Goal: Task Accomplishment & Management: Use online tool/utility

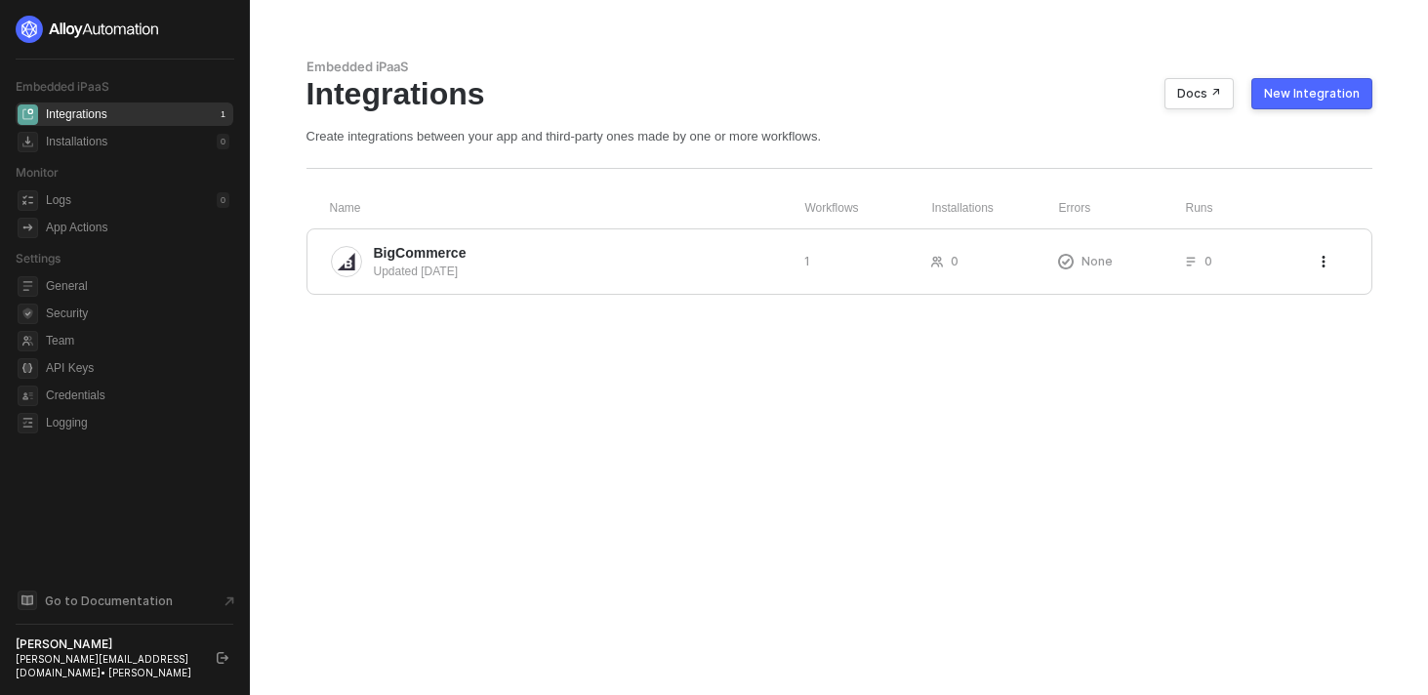
click at [1324, 90] on div "New Integration" at bounding box center [1312, 94] width 96 height 16
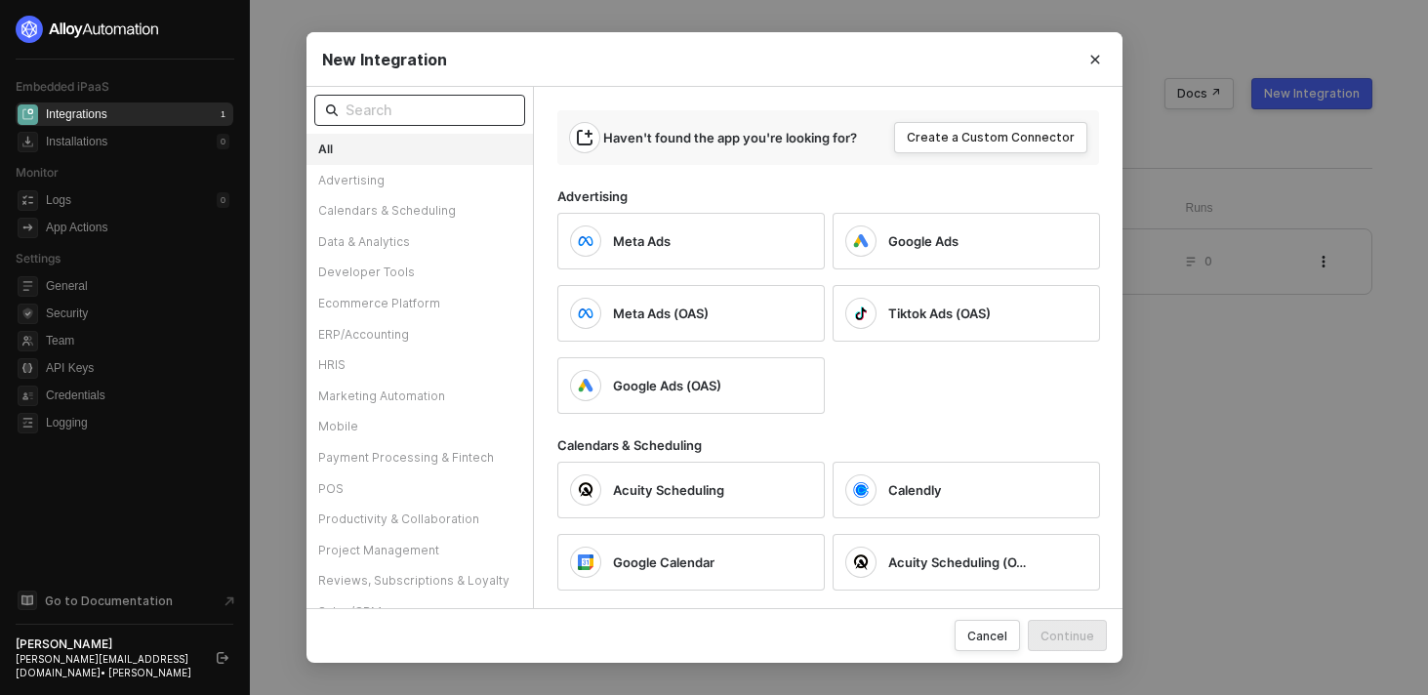
click at [422, 106] on input "text" at bounding box center [430, 110] width 168 height 21
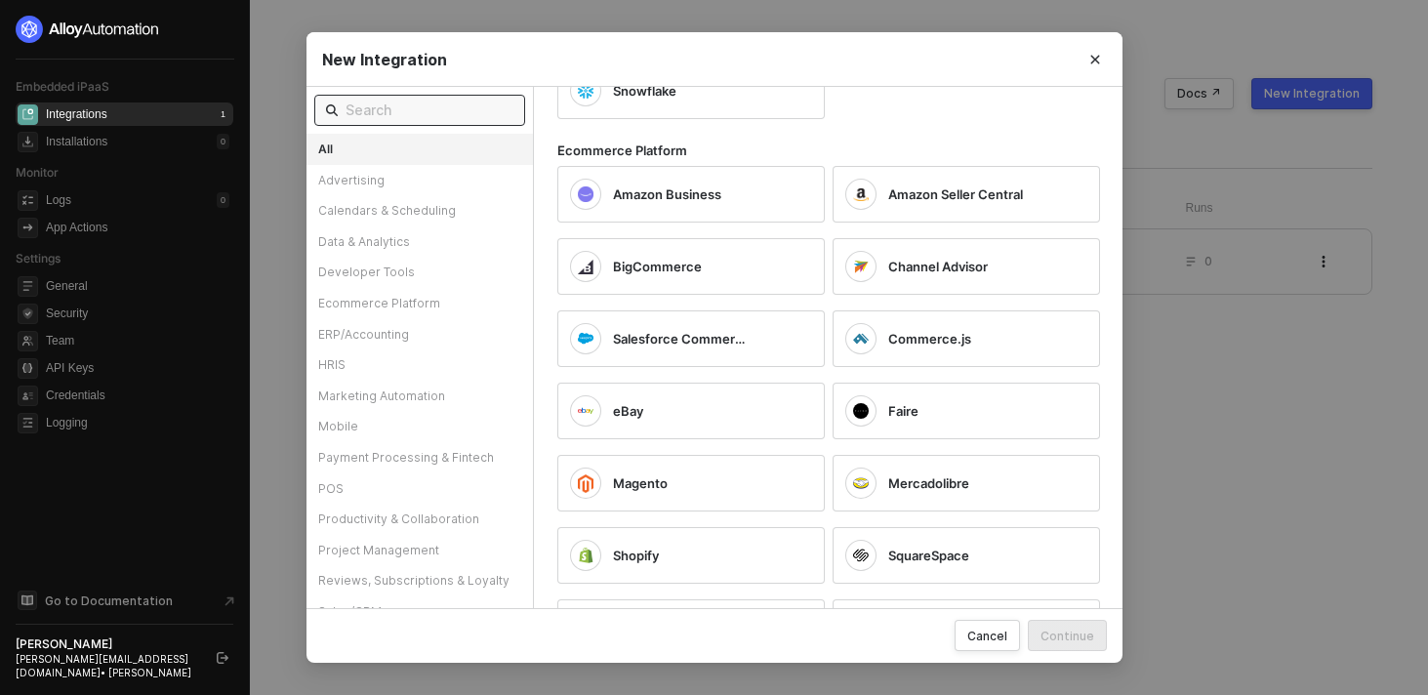
scroll to position [1873, 0]
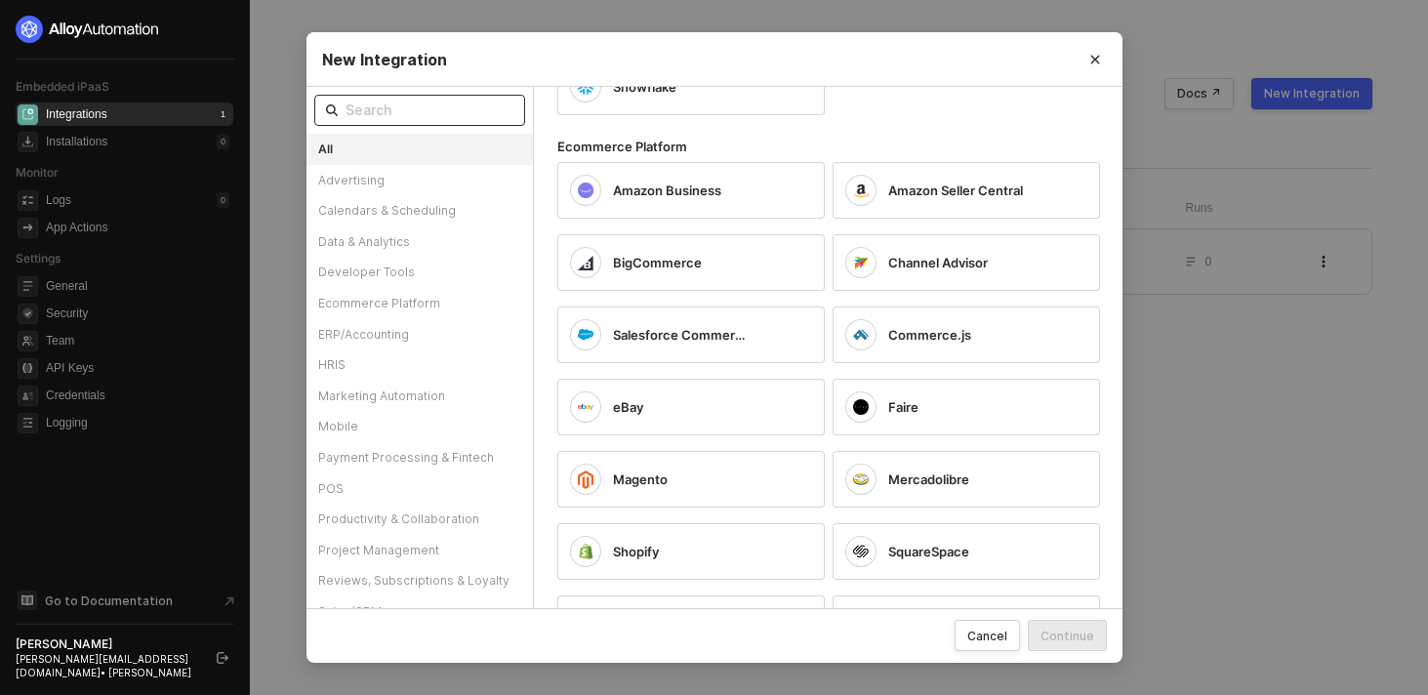
click at [398, 106] on input "text" at bounding box center [430, 110] width 168 height 21
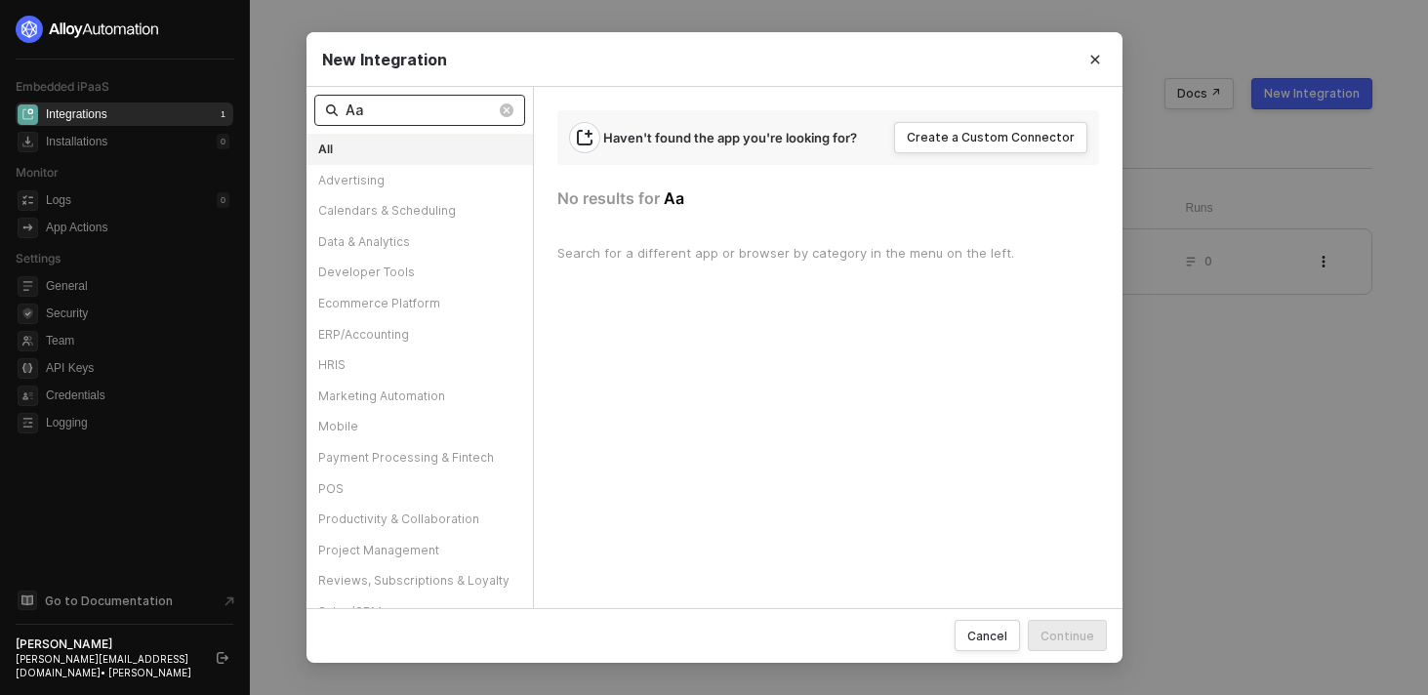
scroll to position [0, 0]
type input "Asana"
click at [712, 226] on div "Asana" at bounding box center [692, 245] width 268 height 57
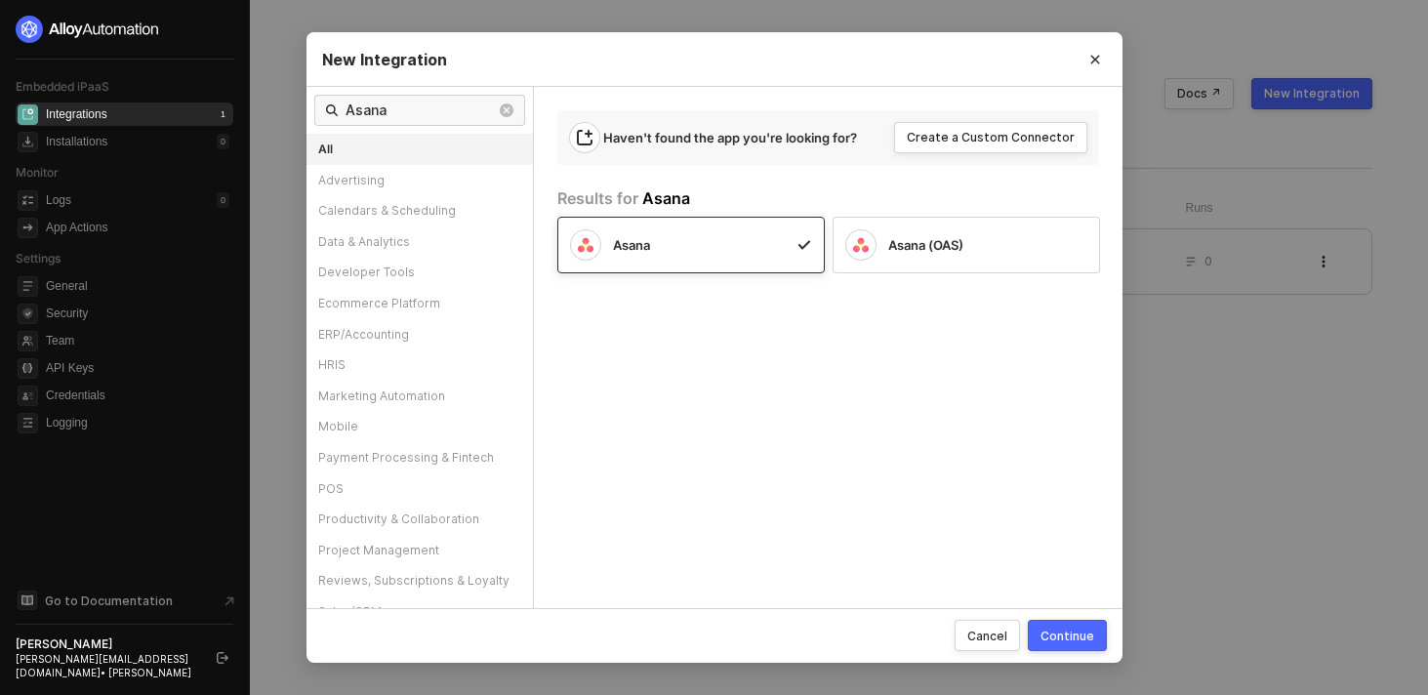
click at [1064, 638] on div "Continue" at bounding box center [1068, 636] width 54 height 17
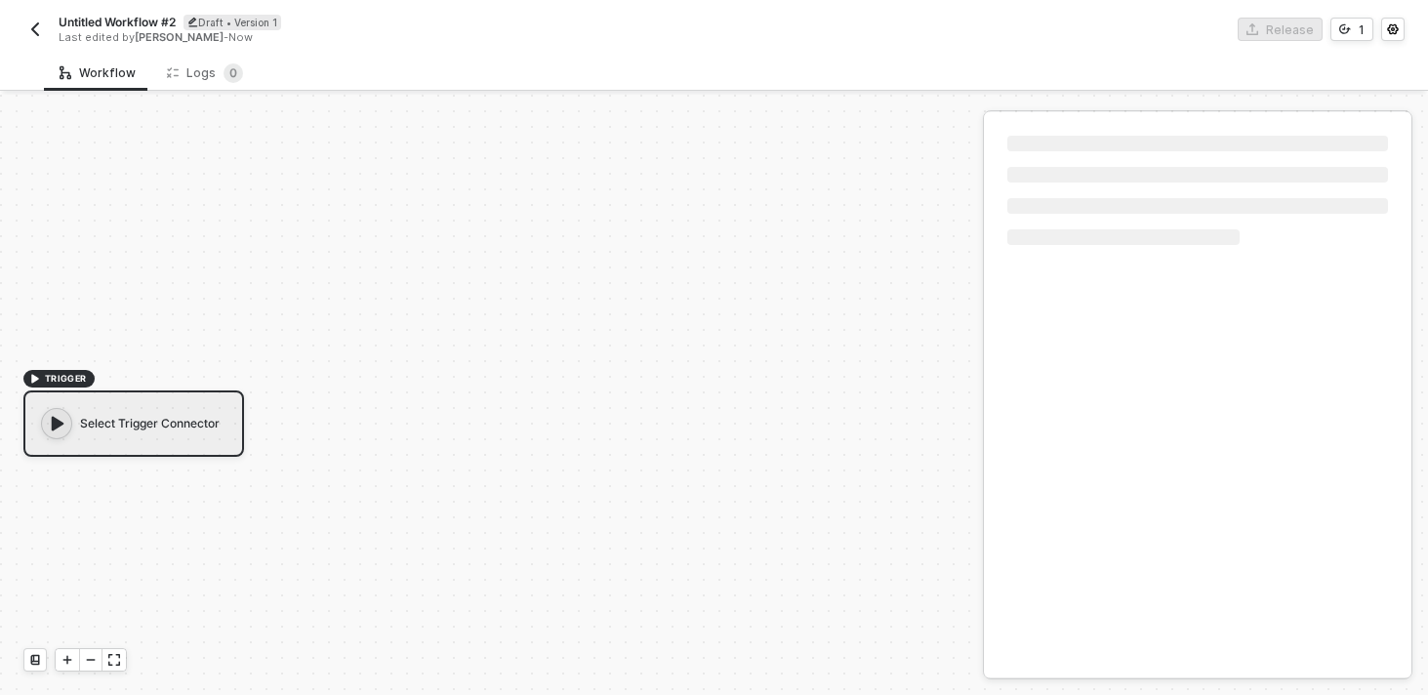
scroll to position [36, 0]
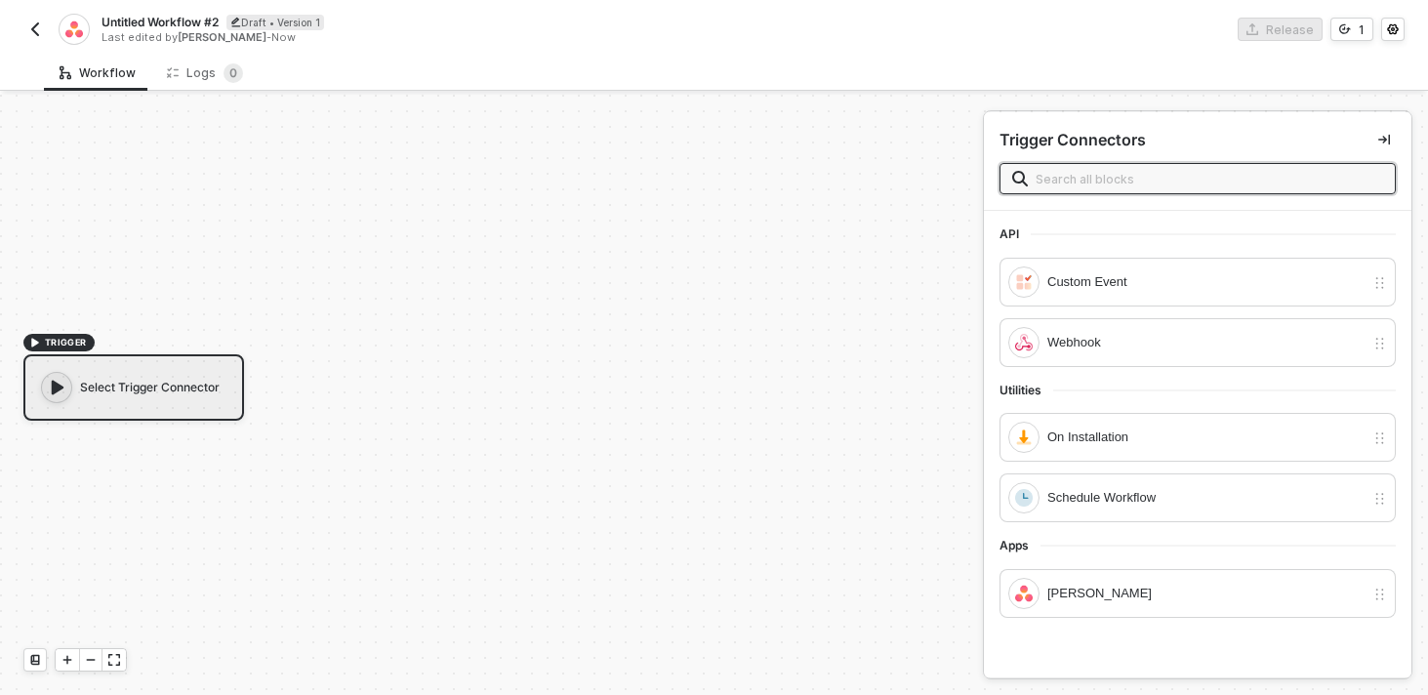
click at [62, 390] on icon "icon-play" at bounding box center [58, 388] width 20 height 20
click at [140, 377] on div "Select Trigger Connector" at bounding box center [133, 387] width 221 height 66
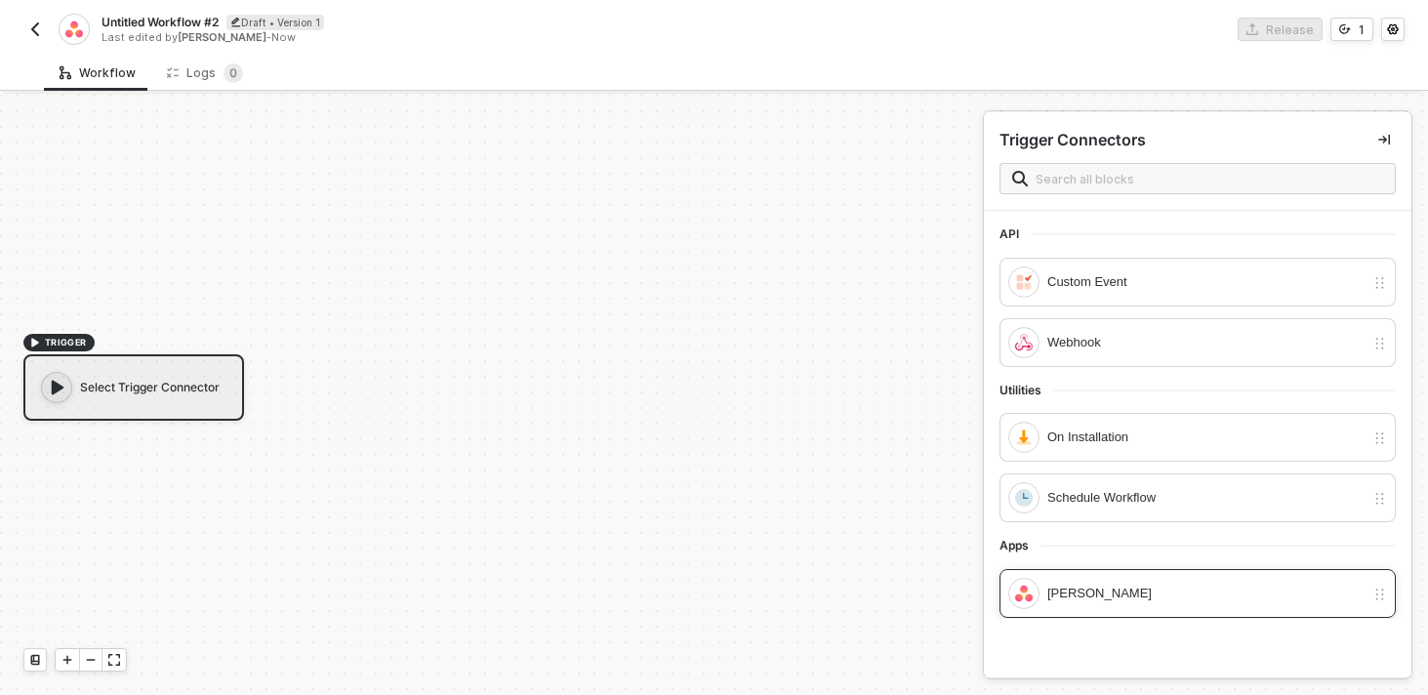
click at [1136, 597] on div "[PERSON_NAME]" at bounding box center [1206, 593] width 317 height 21
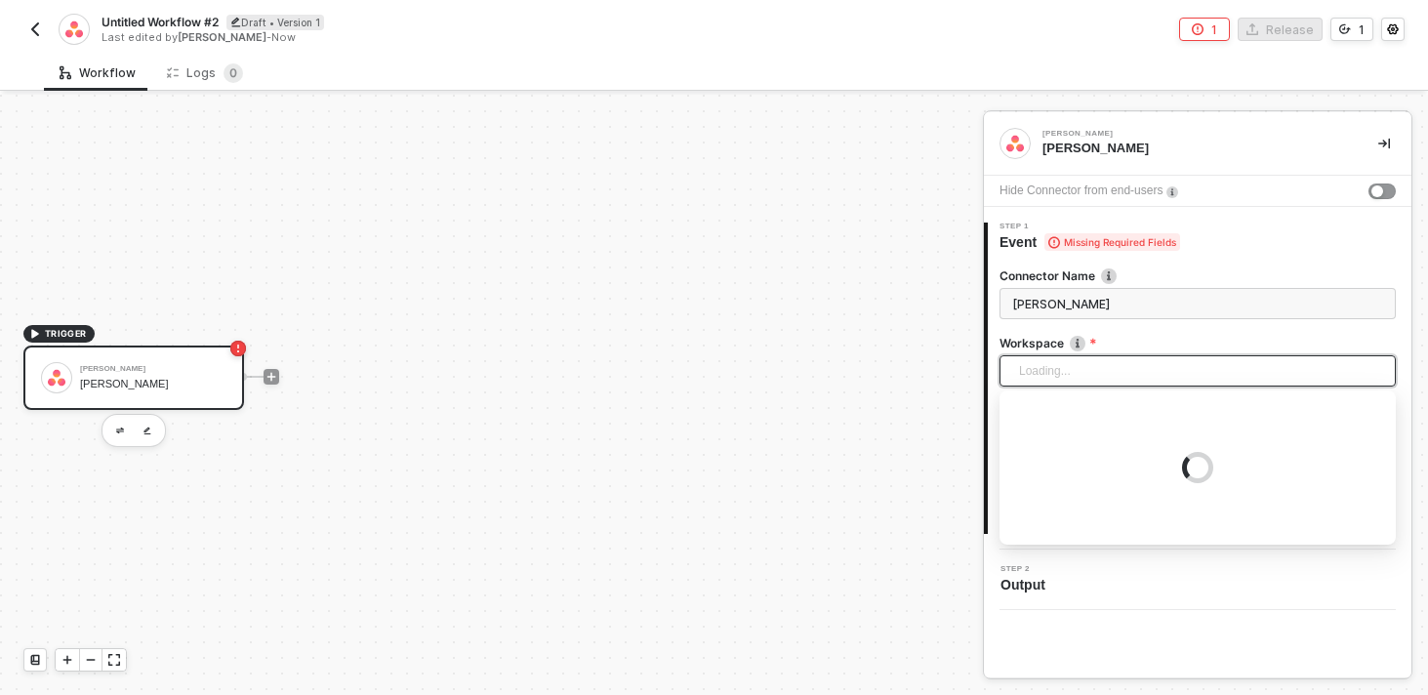
click at [1066, 360] on div "Loading..." at bounding box center [1198, 370] width 396 height 31
click at [1044, 342] on label "Workspace" at bounding box center [1198, 343] width 396 height 17
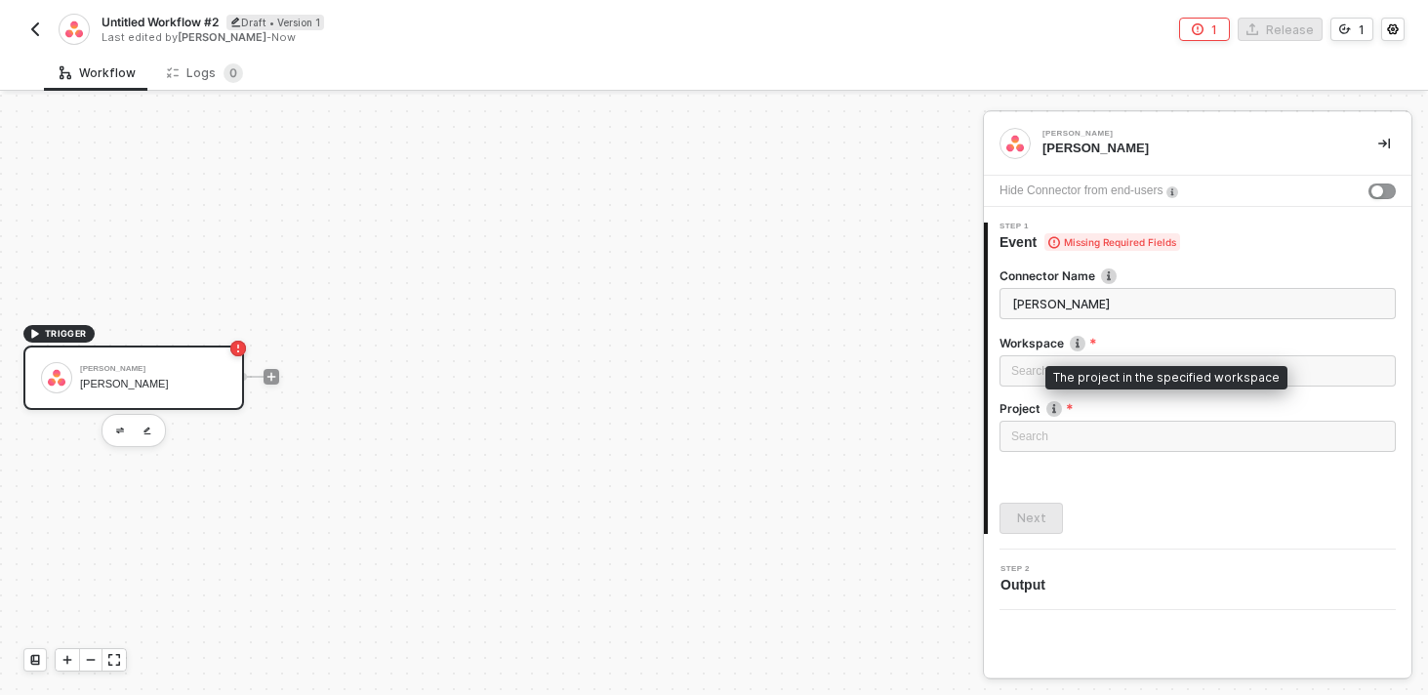
click at [1052, 419] on div "Project The project in the specified workspace" at bounding box center [1198, 410] width 396 height 21
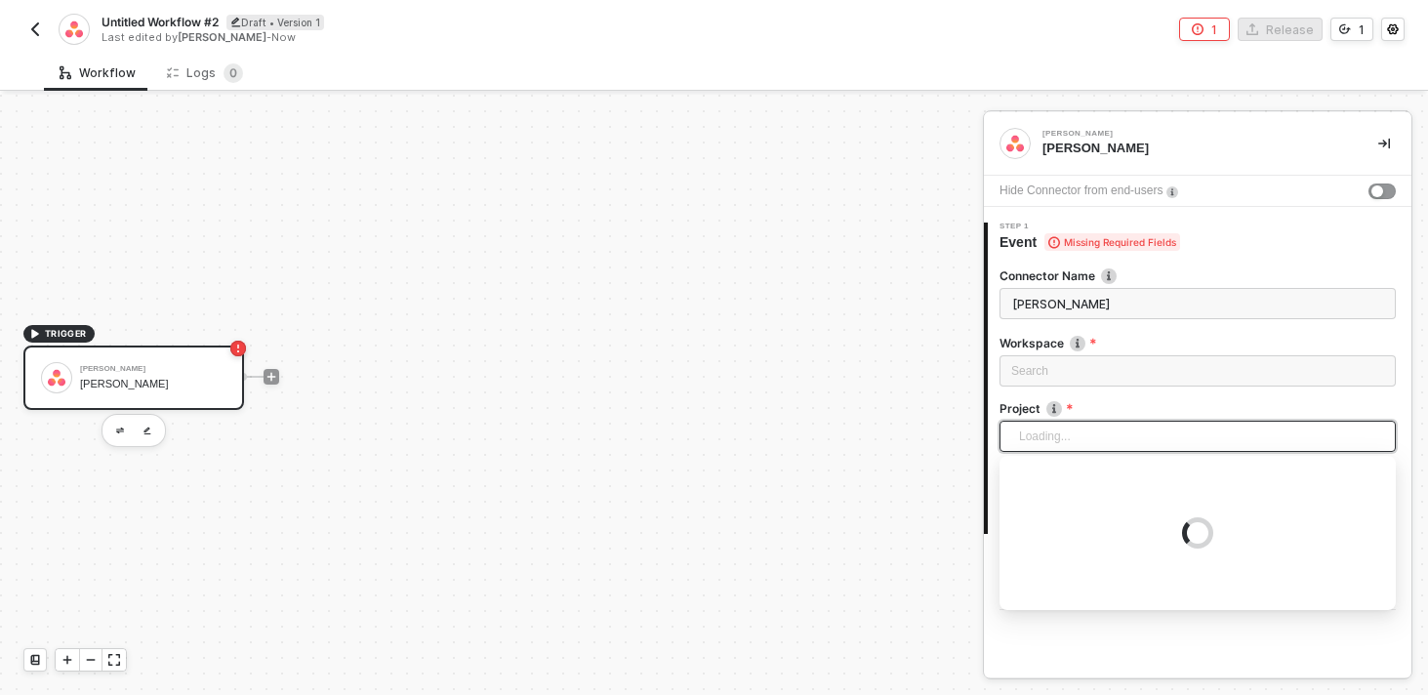
click at [1052, 427] on div "Loading..." at bounding box center [1198, 436] width 396 height 31
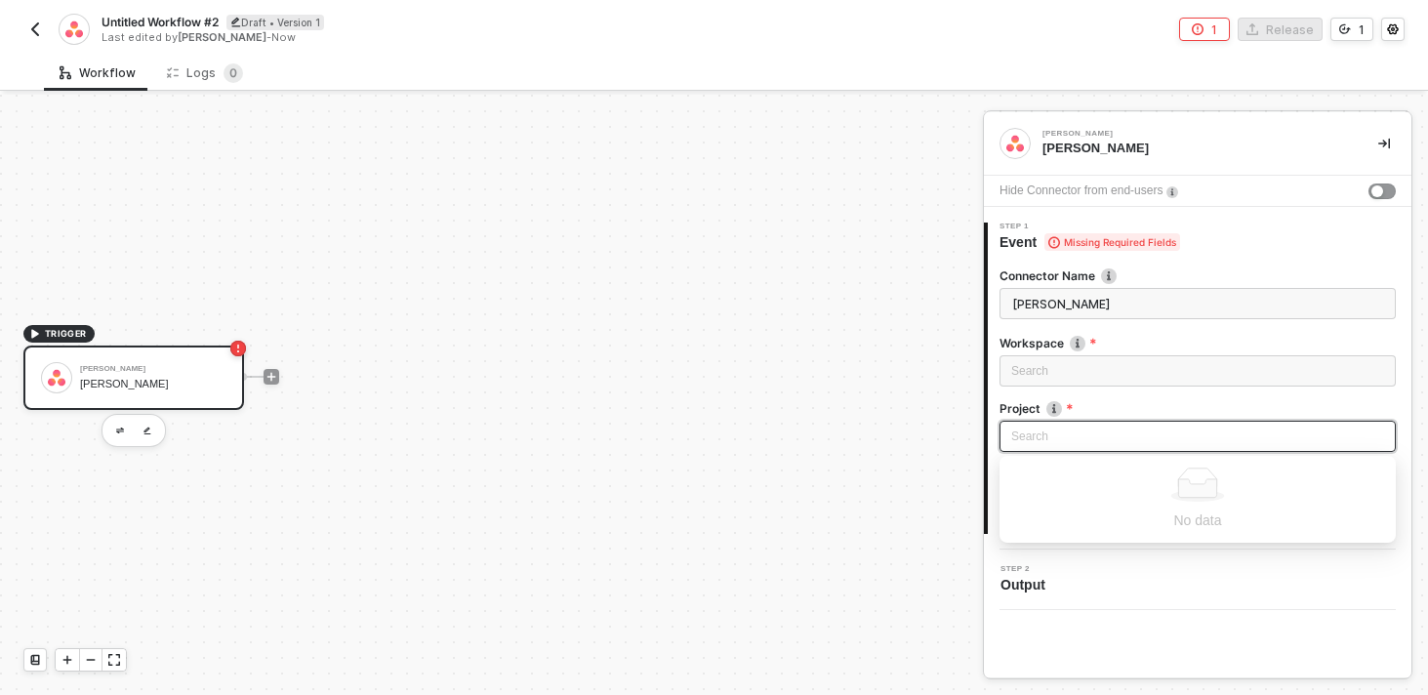
click at [1052, 427] on input "search" at bounding box center [1198, 436] width 373 height 29
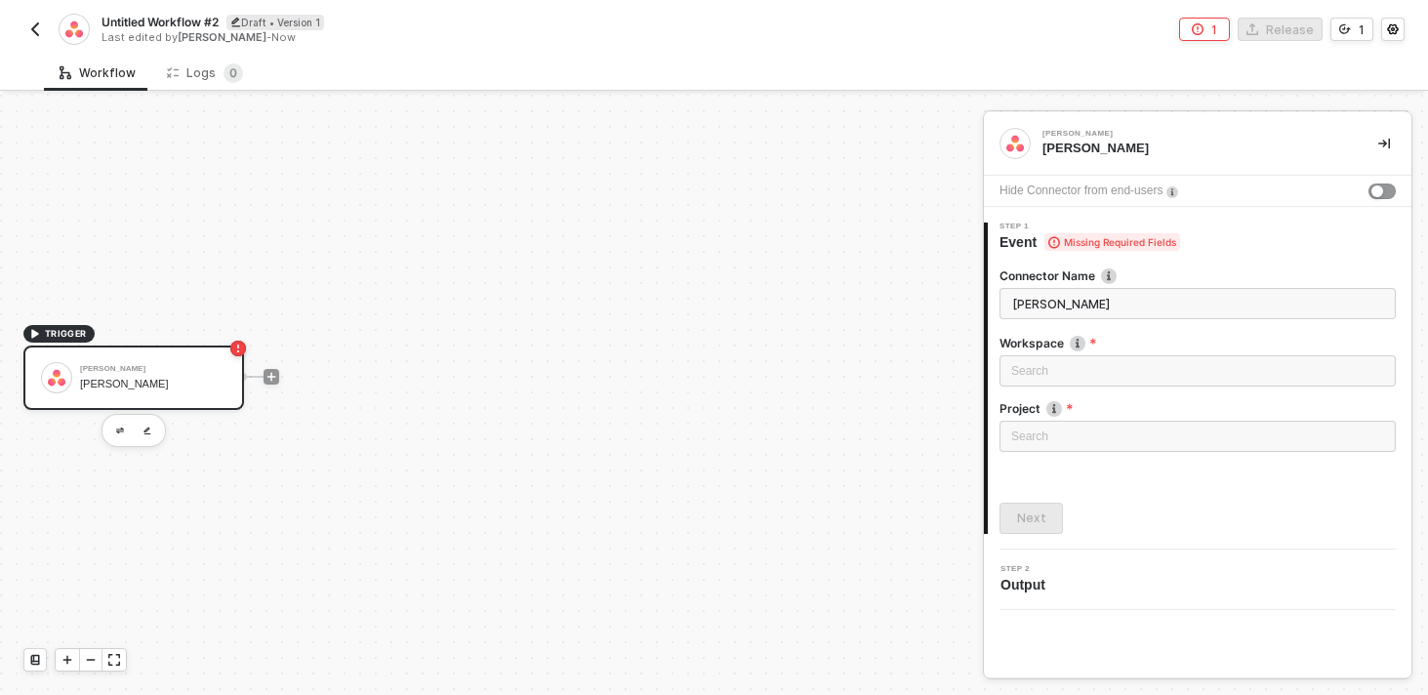
click at [1160, 192] on div "Hide Connector from end-users" at bounding box center [1081, 191] width 163 height 19
click at [1370, 185] on div "Hide Connector from end-users" at bounding box center [1198, 191] width 428 height 31
click at [1378, 188] on div "button" at bounding box center [1378, 192] width 12 height 12
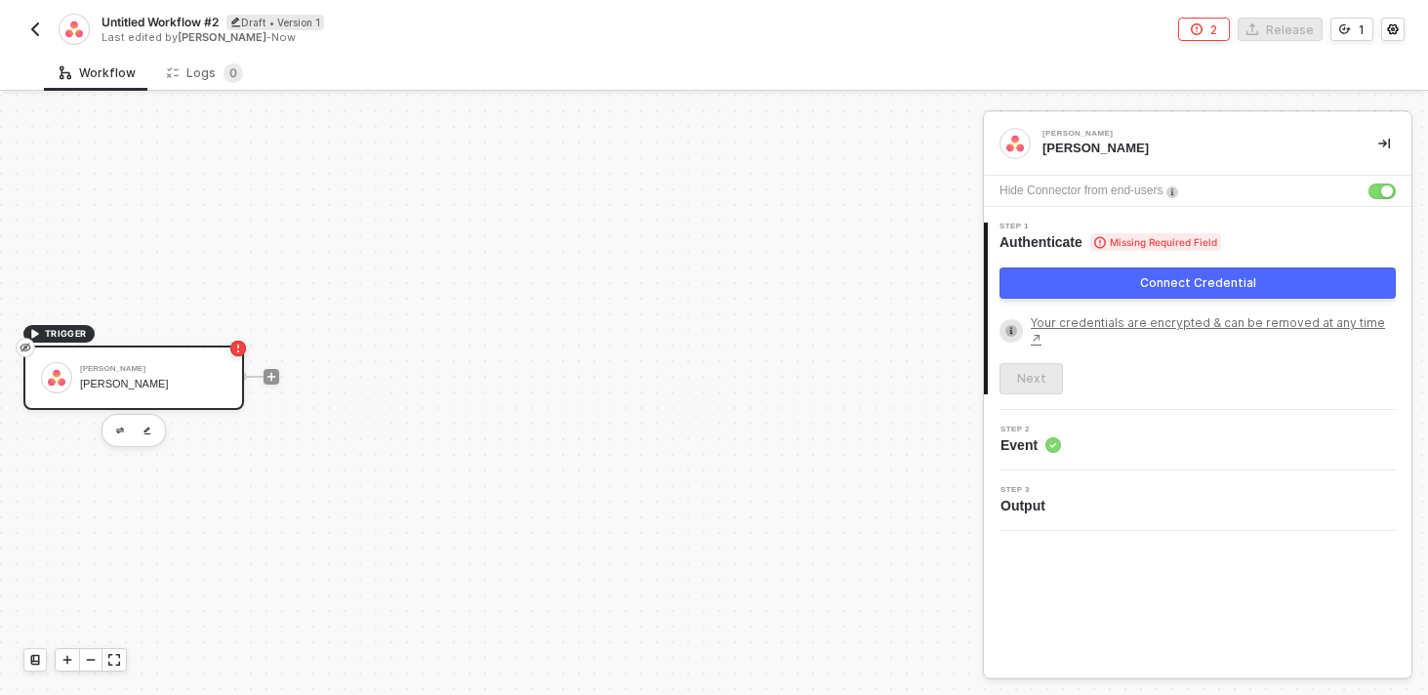
click at [31, 35] on img "button" at bounding box center [35, 29] width 16 height 16
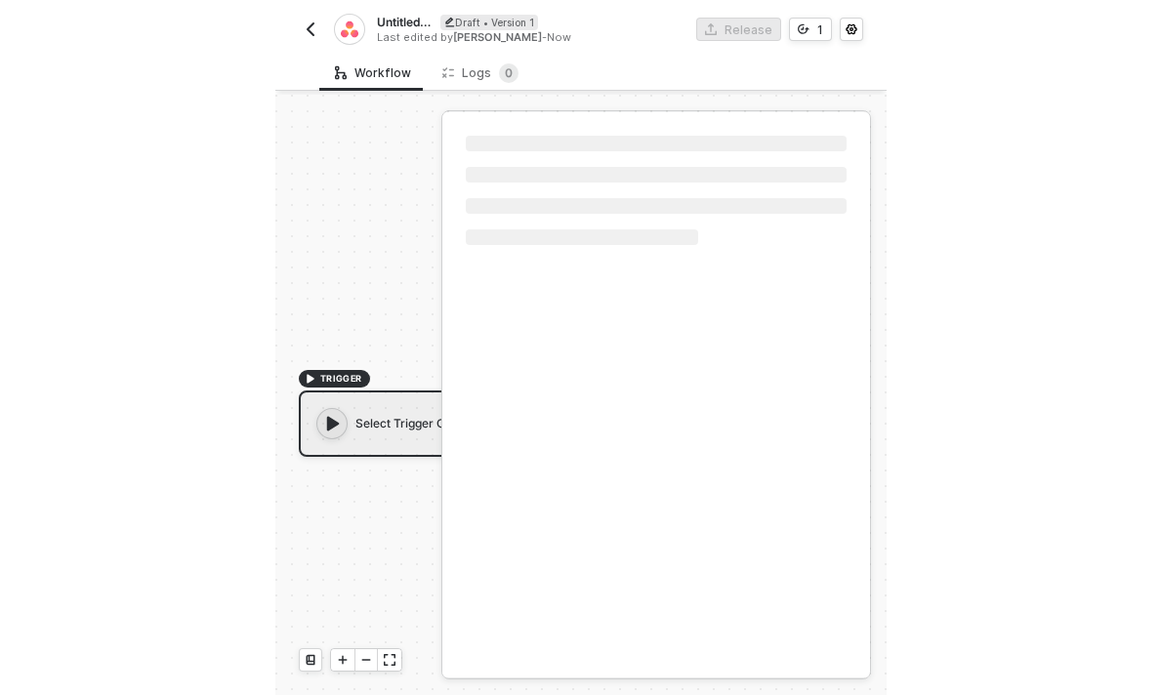
scroll to position [36, 0]
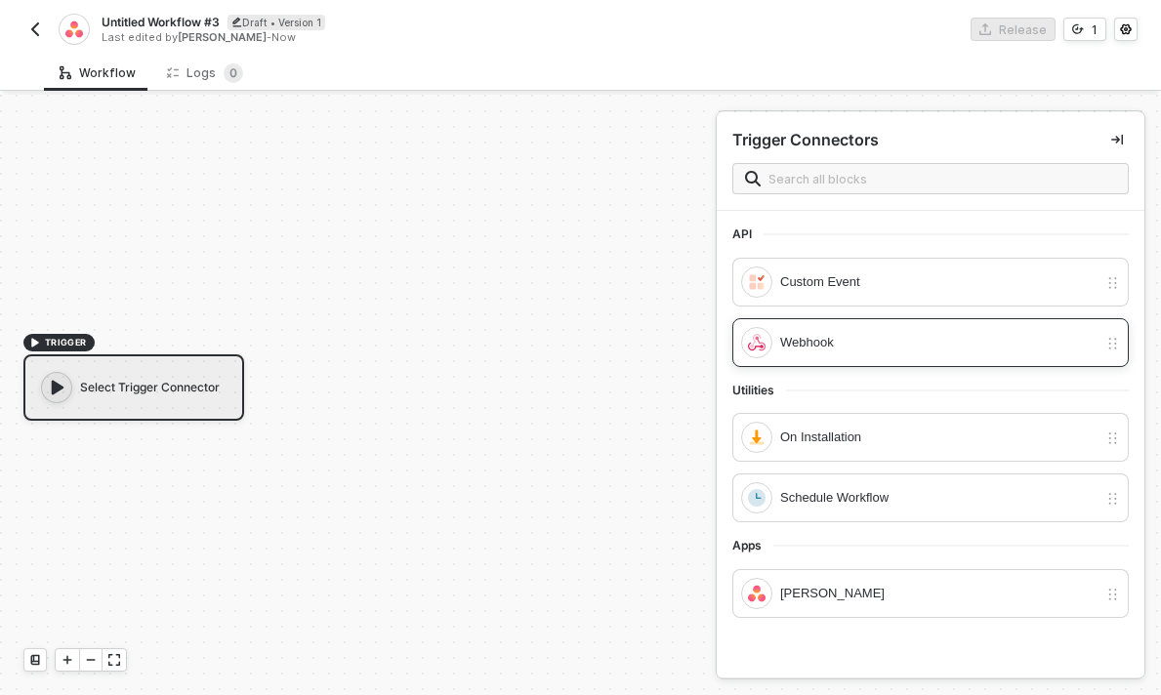
click at [610, 357] on div "Webhook" at bounding box center [930, 342] width 396 height 49
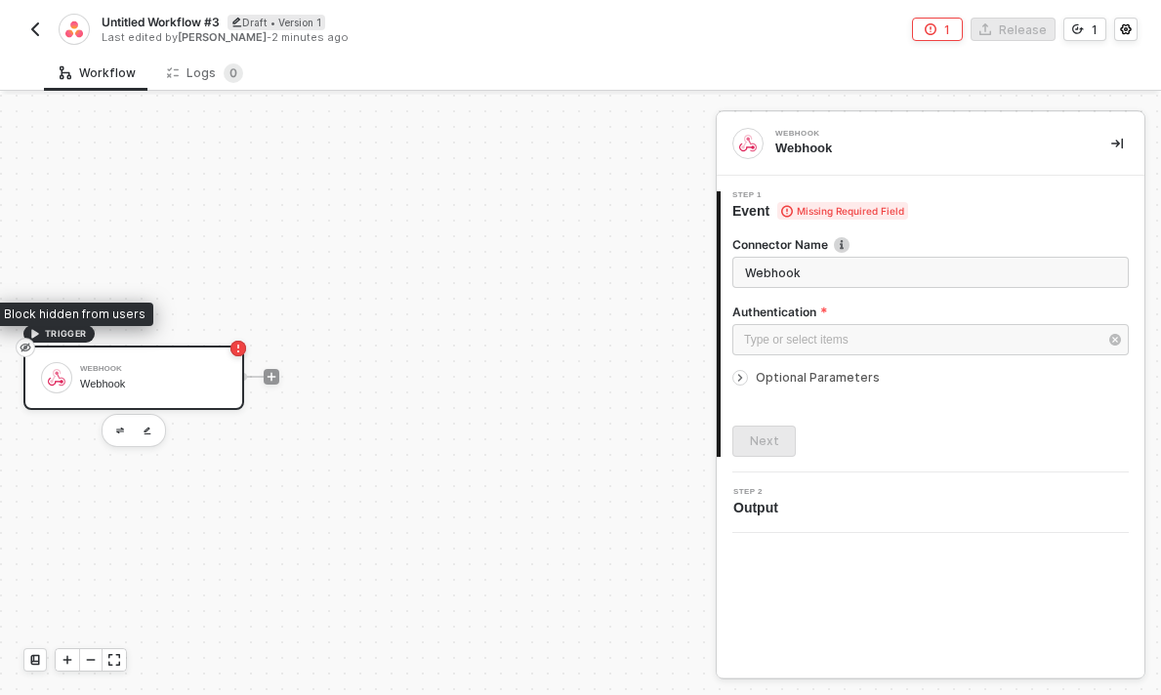
click at [25, 350] on icon "eye-invisible" at bounding box center [25, 348] width 11 height 9
click at [21, 350] on icon "eye-invisible" at bounding box center [26, 348] width 12 height 16
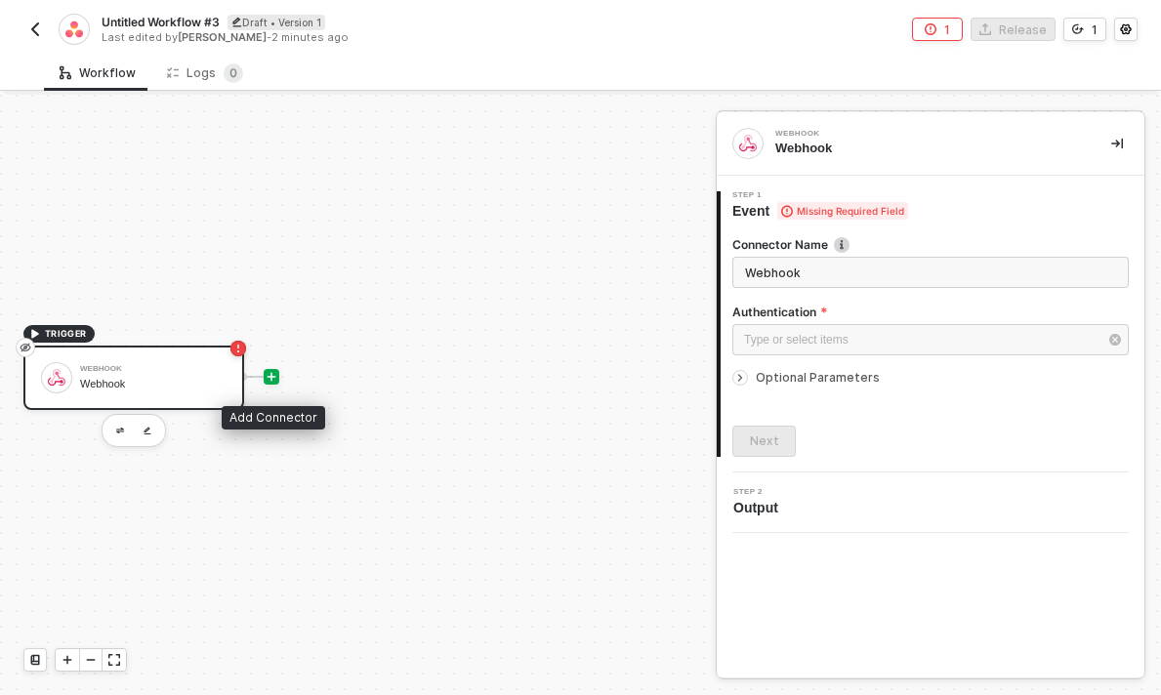
click at [271, 373] on icon "icon-play" at bounding box center [272, 377] width 12 height 12
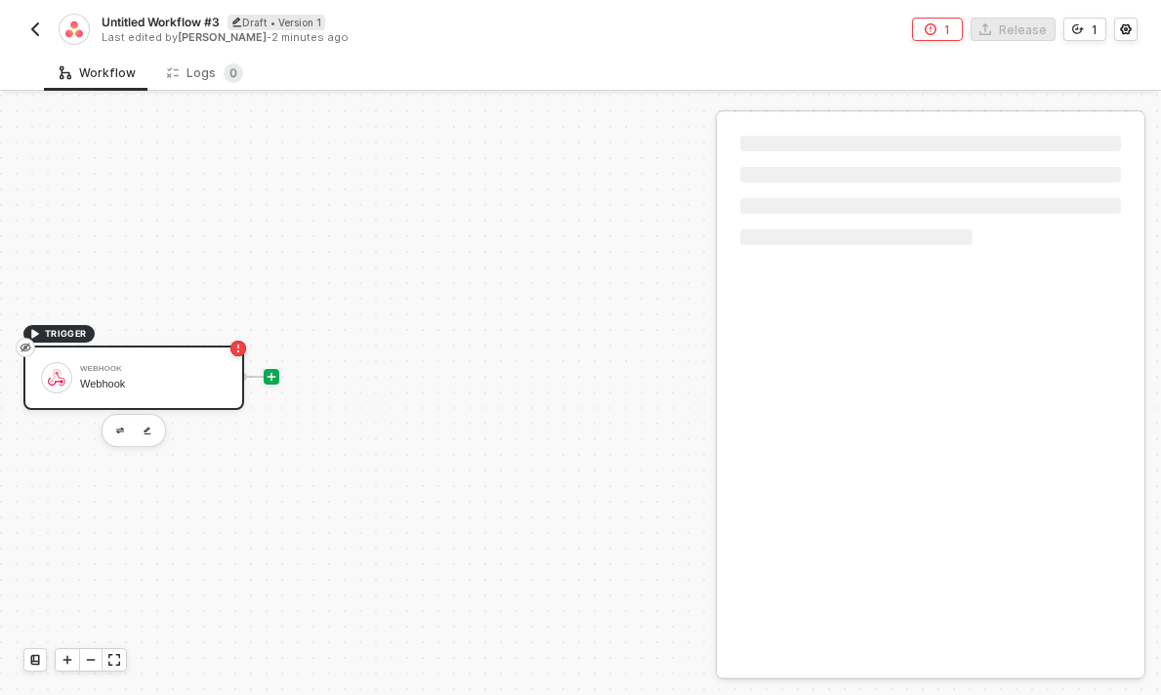
click at [139, 366] on div "Webhook" at bounding box center [153, 369] width 146 height 8
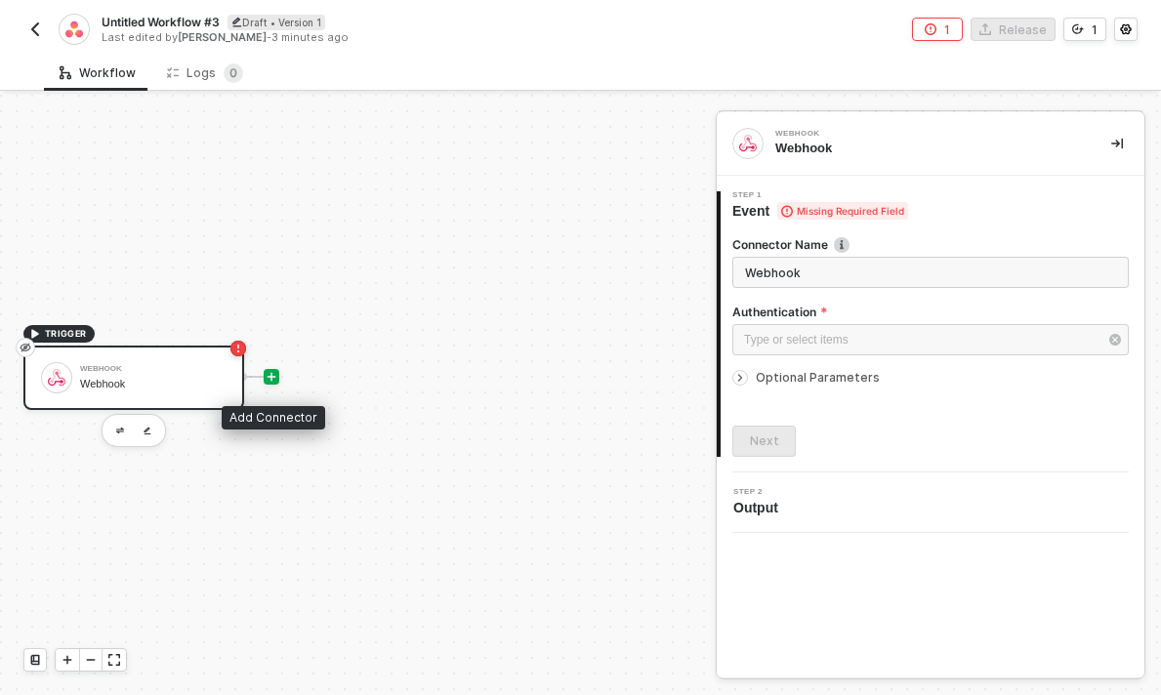
click at [272, 377] on icon "icon-play" at bounding box center [272, 377] width 9 height 9
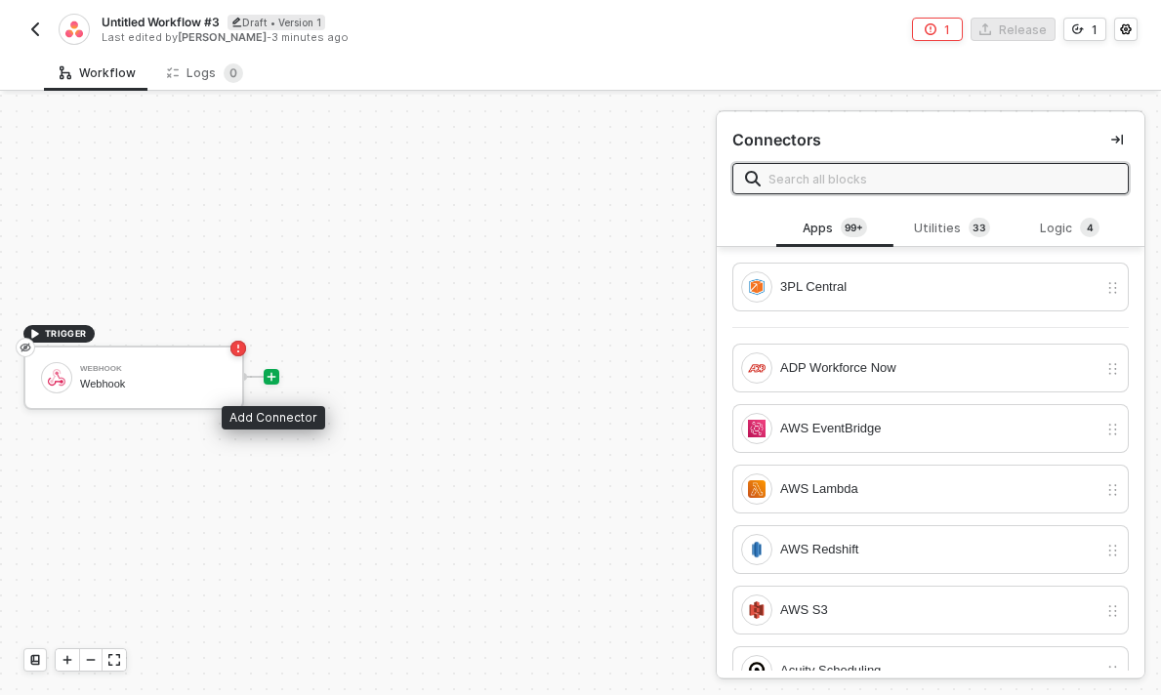
click at [272, 377] on icon "icon-play" at bounding box center [272, 377] width 9 height 9
click at [610, 171] on input "text" at bounding box center [942, 178] width 348 height 21
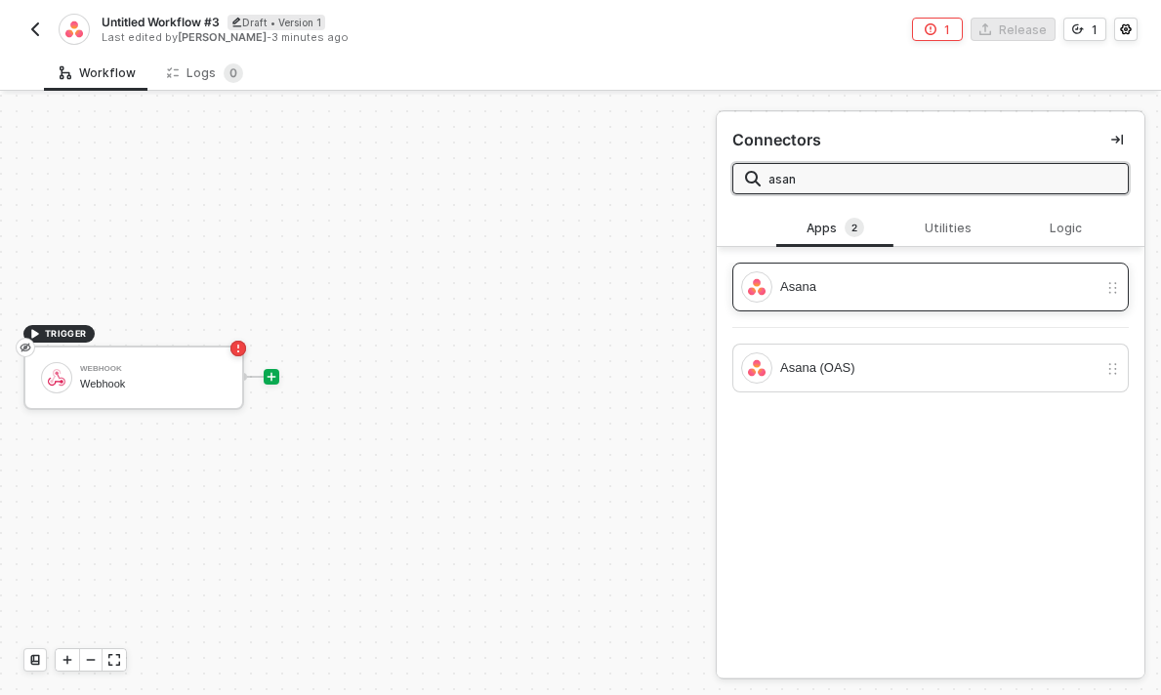
type input "asan"
click at [610, 294] on div "Asana" at bounding box center [938, 286] width 317 height 21
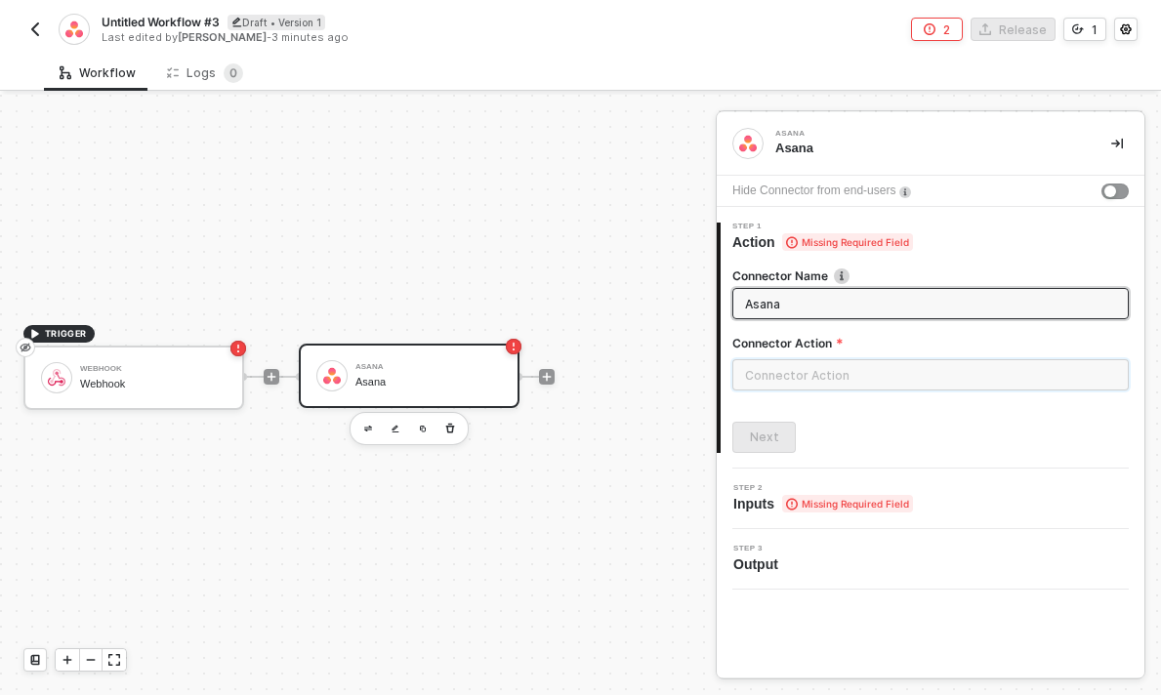
click at [610, 366] on input "text" at bounding box center [930, 374] width 396 height 31
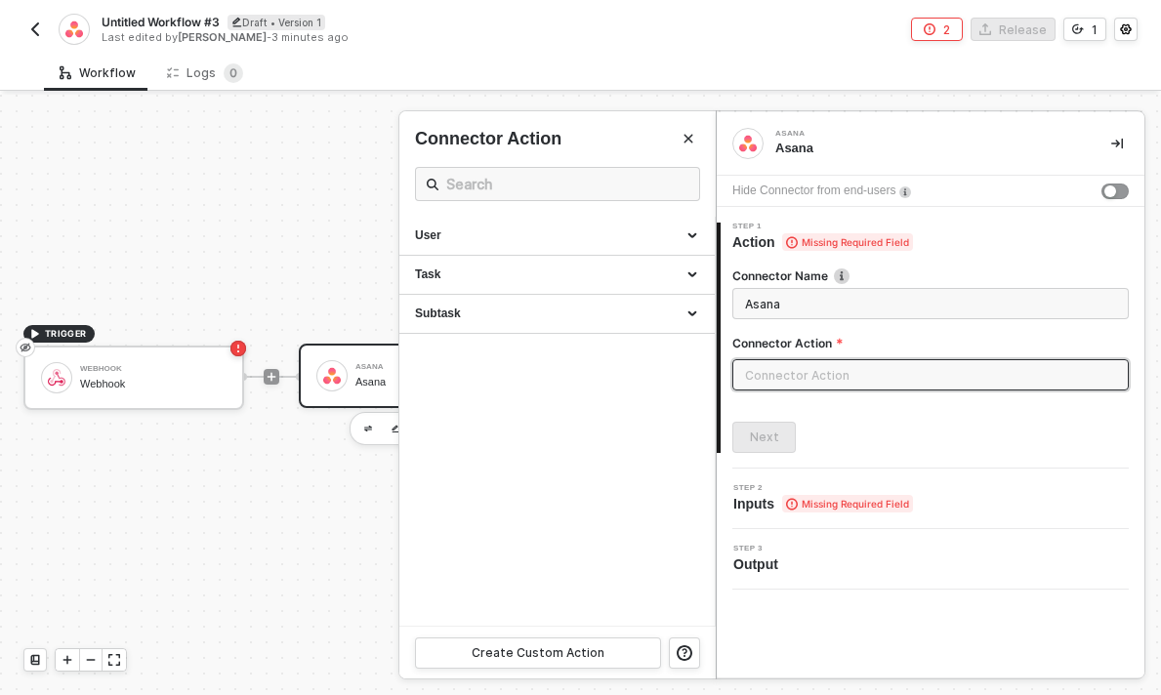
click at [610, 244] on icon at bounding box center [792, 242] width 12 height 13
click at [610, 243] on span "Missing Required Field" at bounding box center [847, 242] width 131 height 18
click at [610, 239] on span "Missing Required Field" at bounding box center [847, 242] width 131 height 18
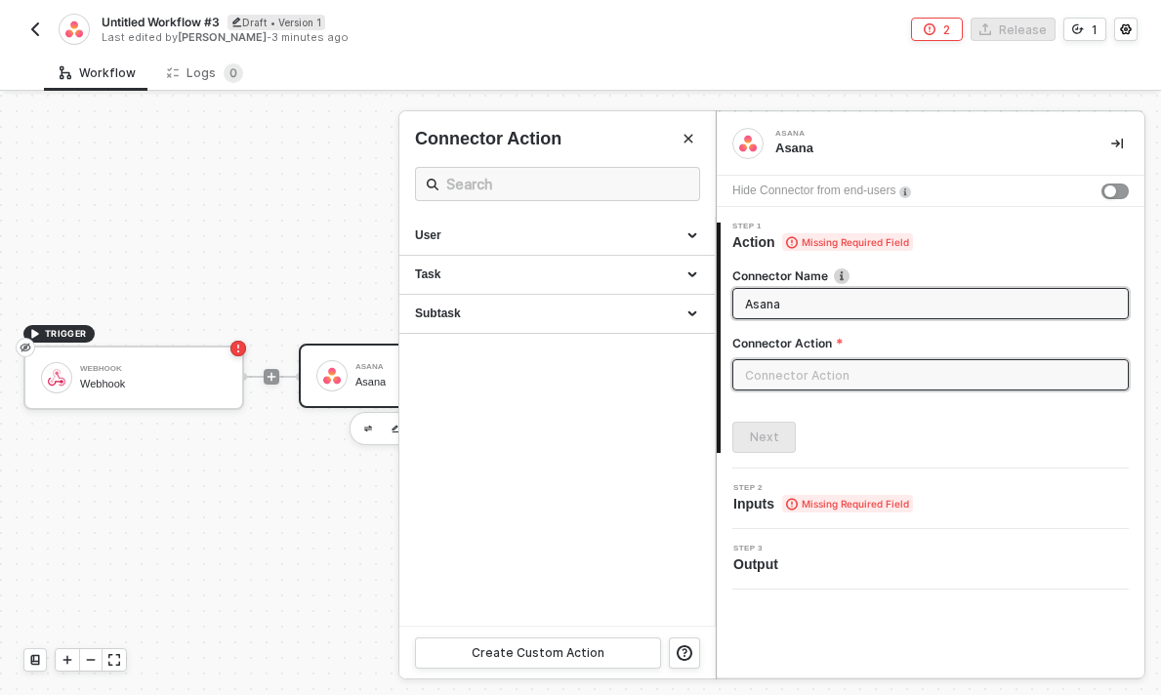
click at [610, 300] on input "Asana" at bounding box center [928, 303] width 367 height 21
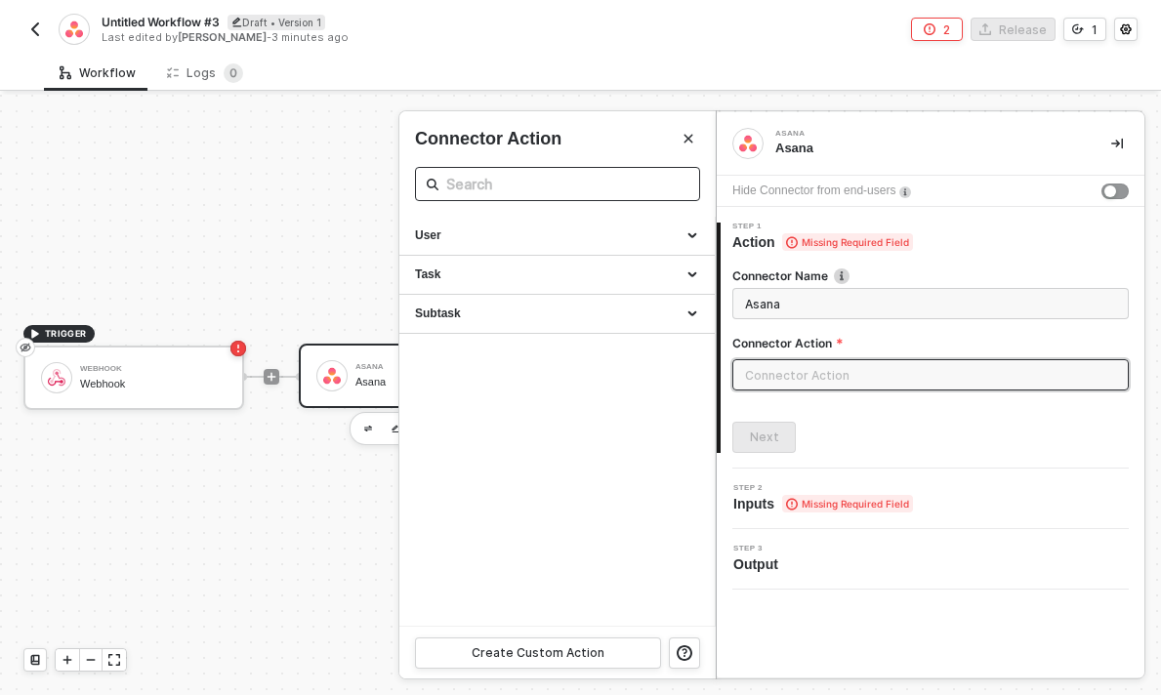
click at [543, 178] on input "text" at bounding box center [557, 184] width 223 height 24
click at [492, 244] on div "User" at bounding box center [556, 236] width 315 height 39
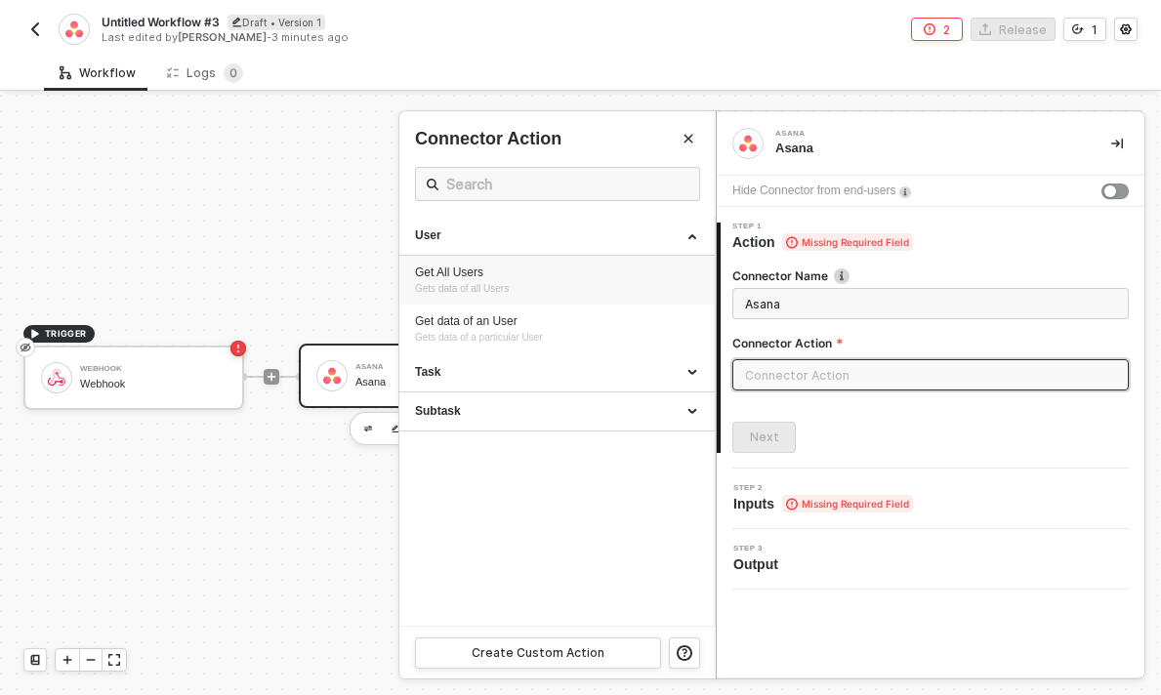
click at [481, 273] on div "Get All Users" at bounding box center [557, 273] width 284 height 17
type input "Gets data of all Users"
type input "User - Get All Users"
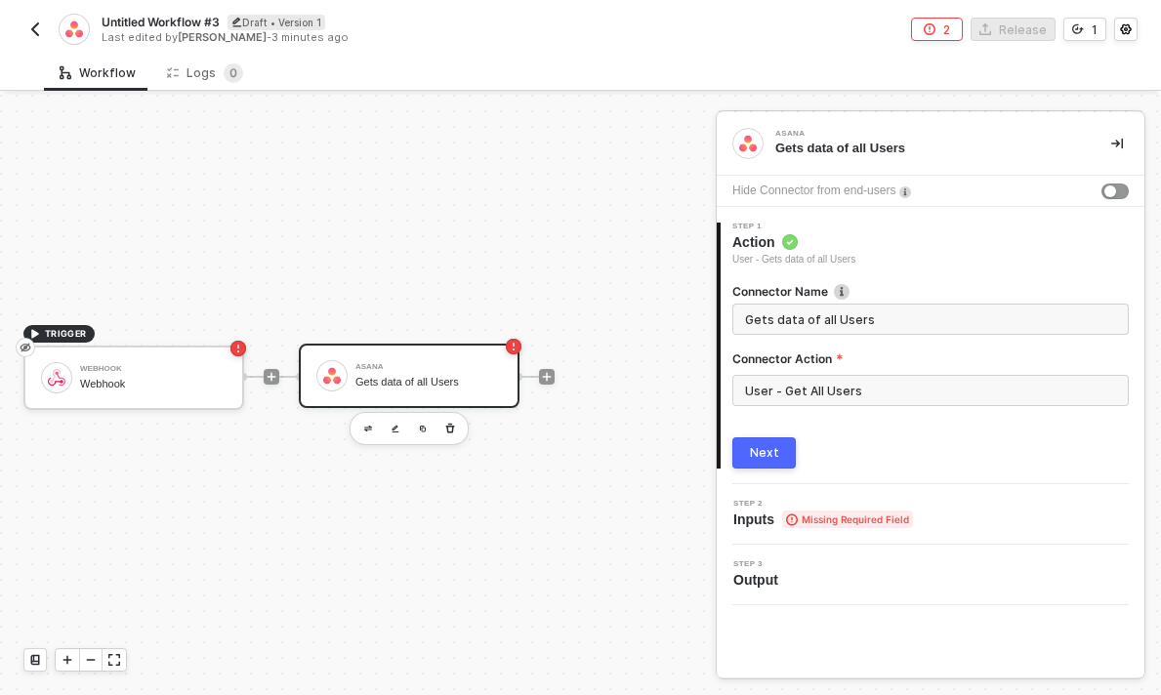
click at [610, 455] on div "Next" at bounding box center [764, 453] width 29 height 16
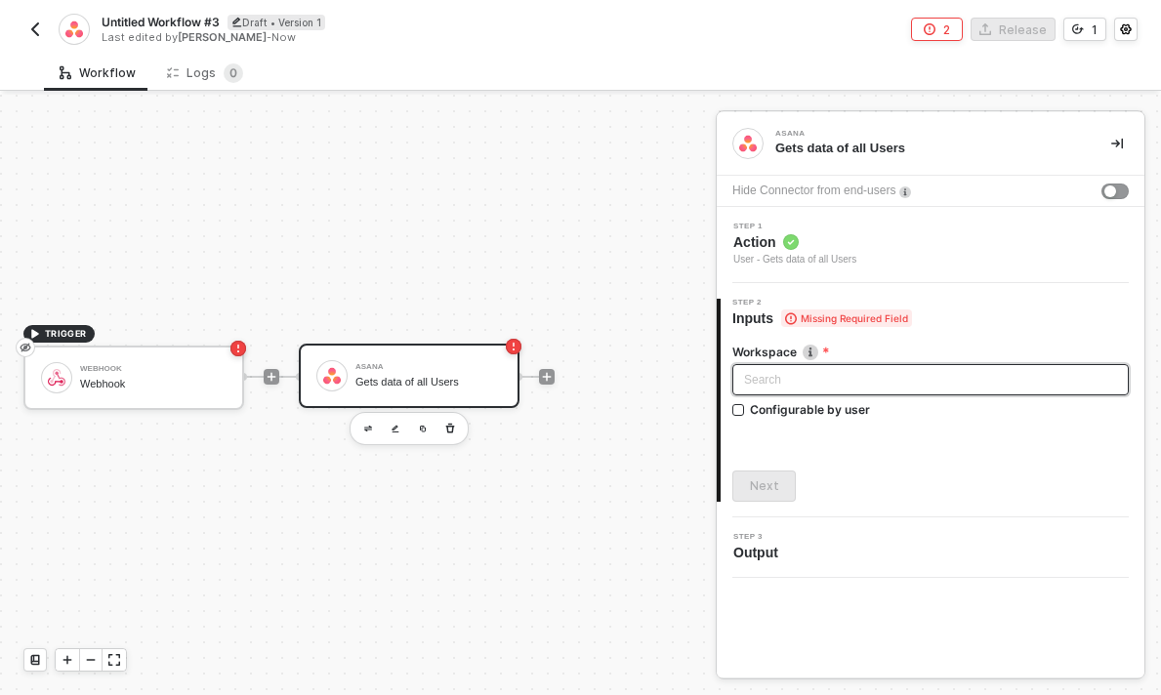
click at [610, 381] on div "Search" at bounding box center [930, 379] width 396 height 31
click at [610, 378] on input "search" at bounding box center [930, 379] width 373 height 29
click at [610, 351] on label "Workspace" at bounding box center [930, 352] width 396 height 17
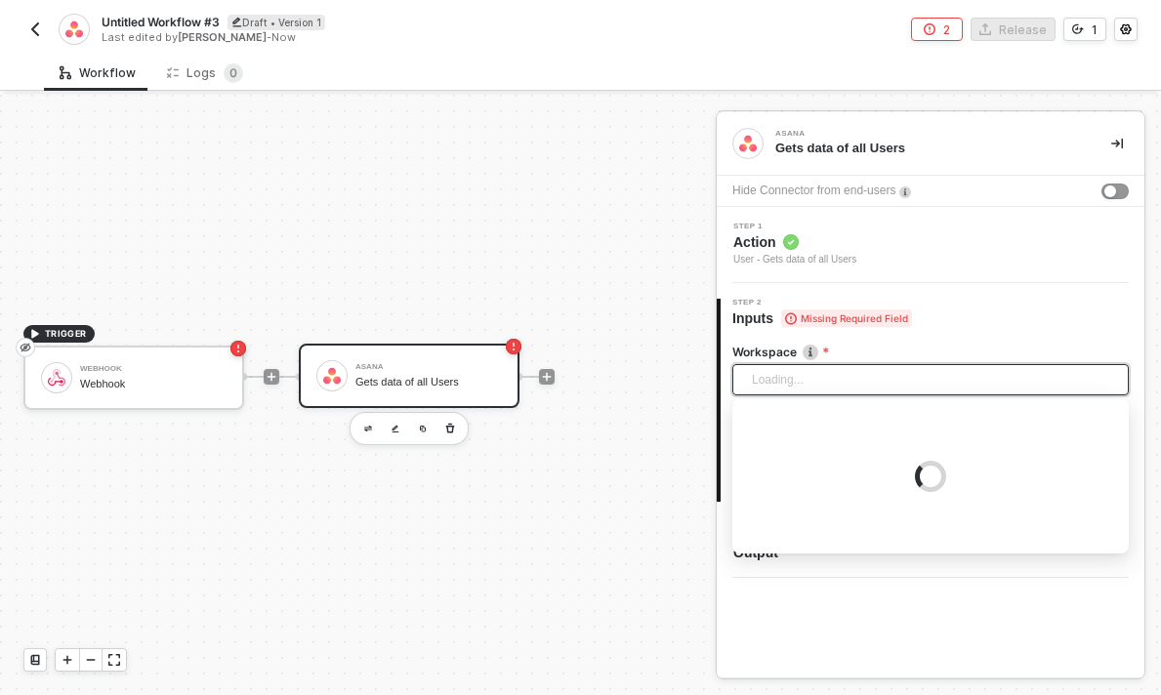
click at [610, 379] on div "Loading..." at bounding box center [930, 379] width 396 height 31
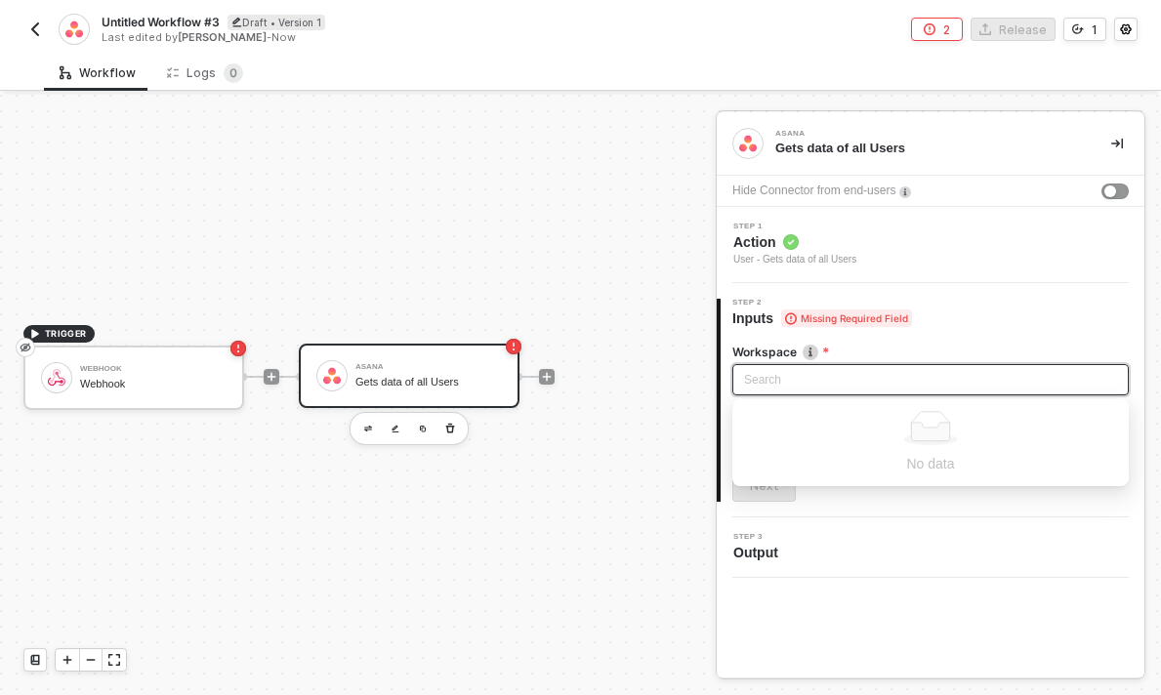
click at [610, 358] on label "Workspace" at bounding box center [930, 352] width 396 height 17
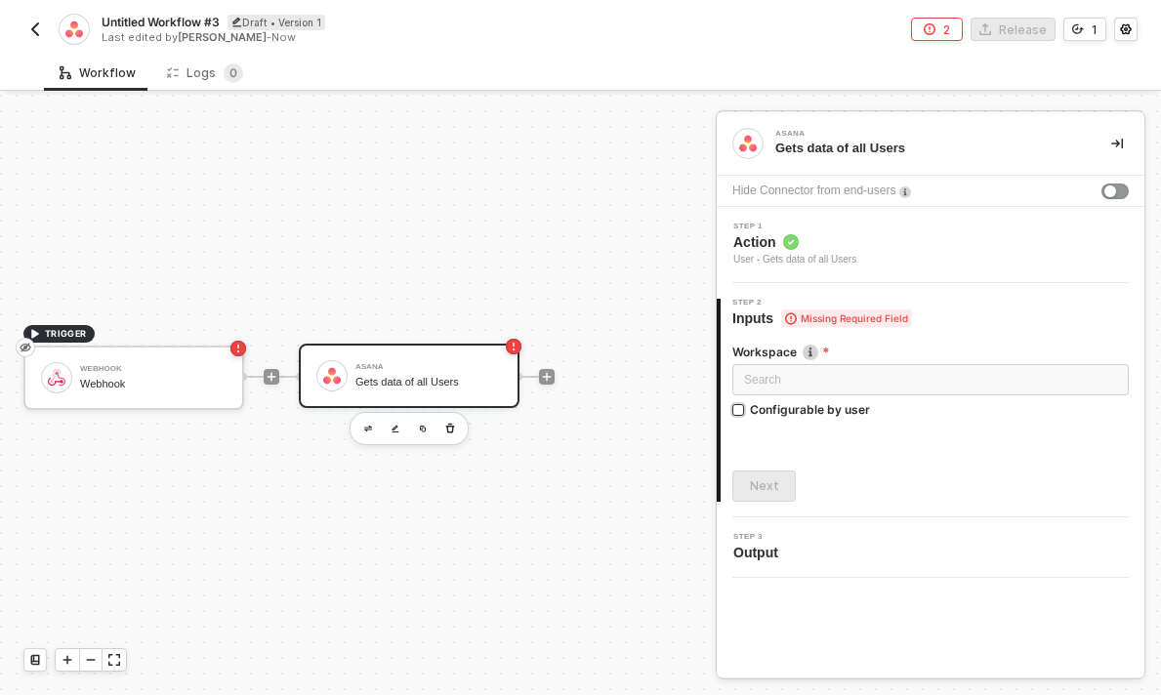
click at [610, 406] on div "Configurable by user" at bounding box center [810, 409] width 120 height 17
click at [610, 406] on input "Configurable by user" at bounding box center [739, 411] width 14 height 14
checkbox input "true"
drag, startPoint x: 773, startPoint y: 481, endPoint x: 937, endPoint y: 450, distance: 167.0
click at [610, 450] on div "Workspace Search No data Configurable by user Next" at bounding box center [930, 415] width 396 height 174
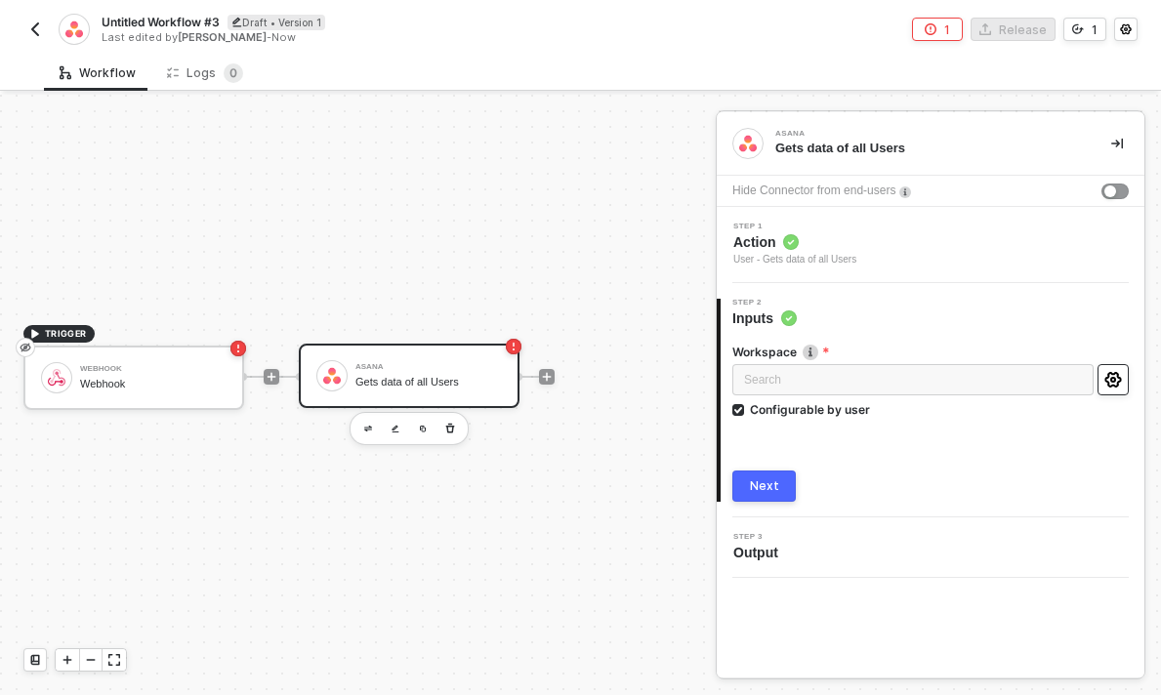
click at [610, 377] on icon "icon-settings" at bounding box center [1113, 380] width 18 height 16
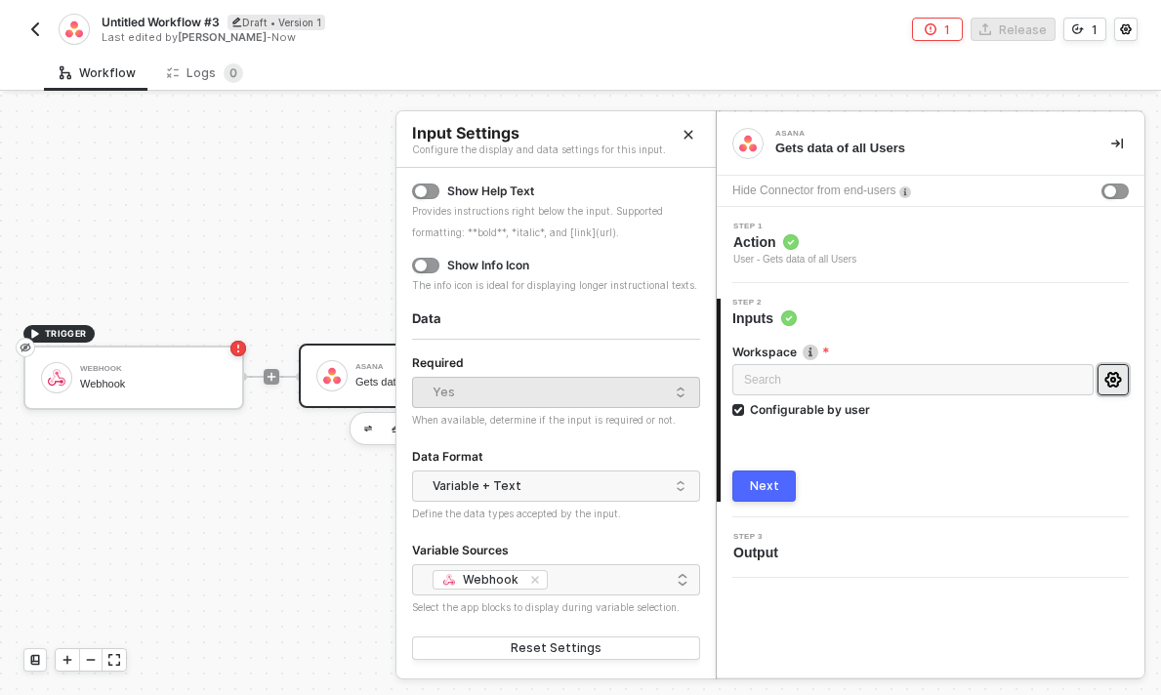
scroll to position [0, 0]
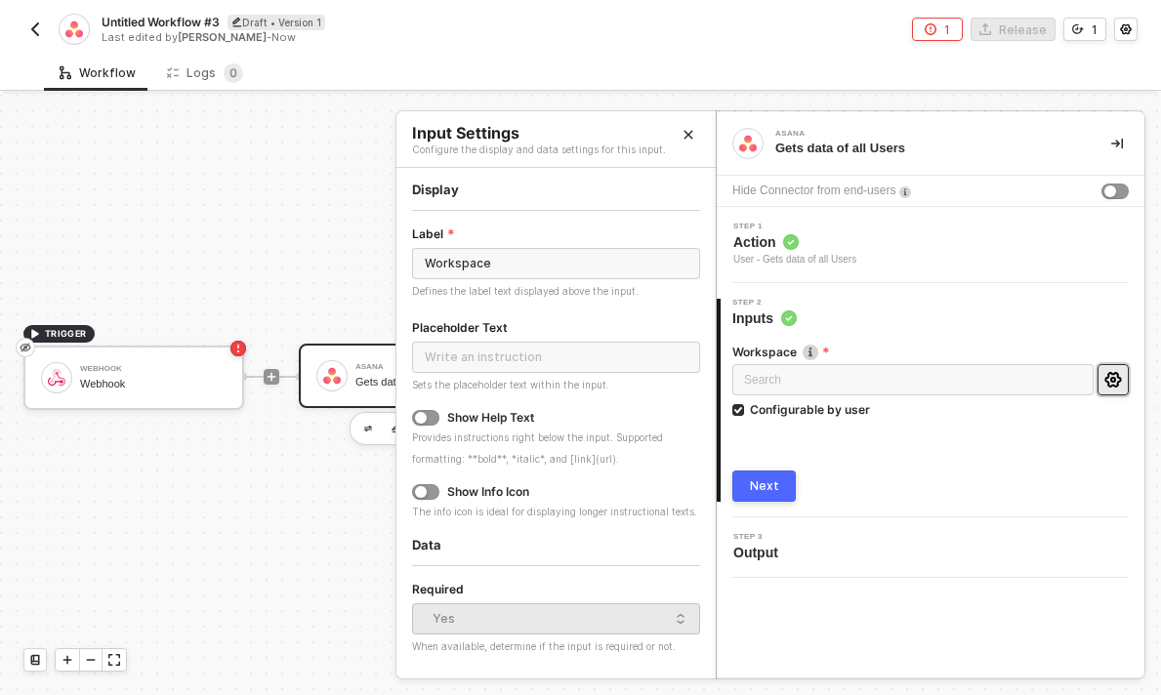
click at [610, 126] on button "Close" at bounding box center [688, 134] width 23 height 23
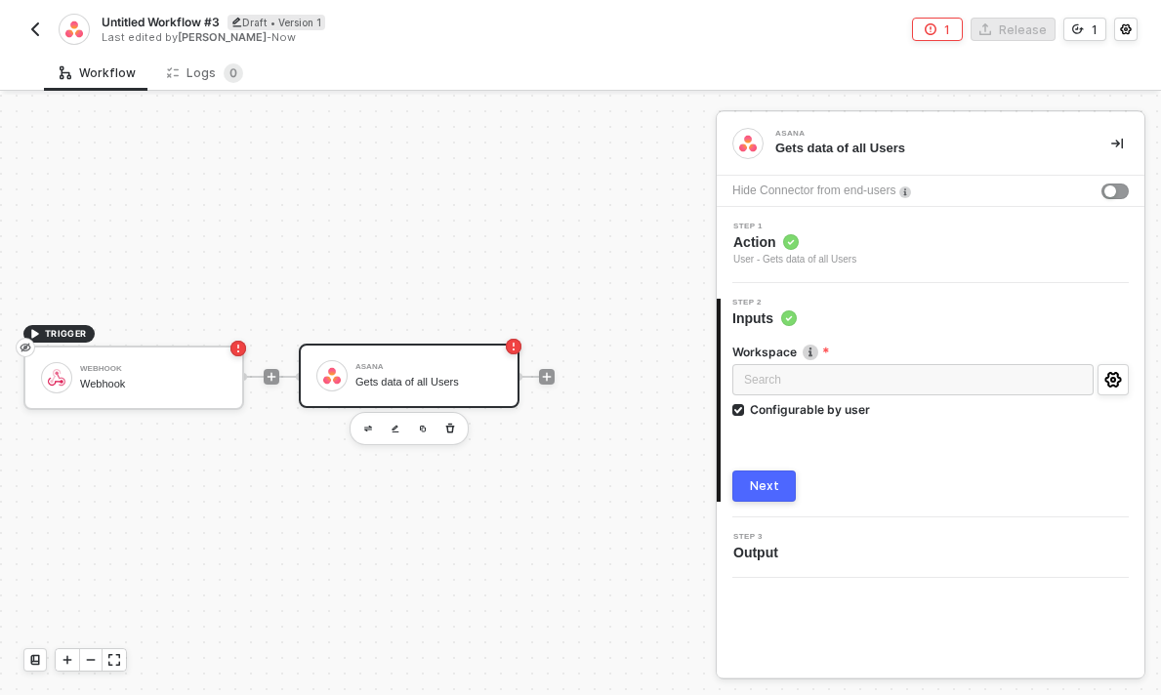
click at [610, 480] on div "Next" at bounding box center [764, 486] width 29 height 16
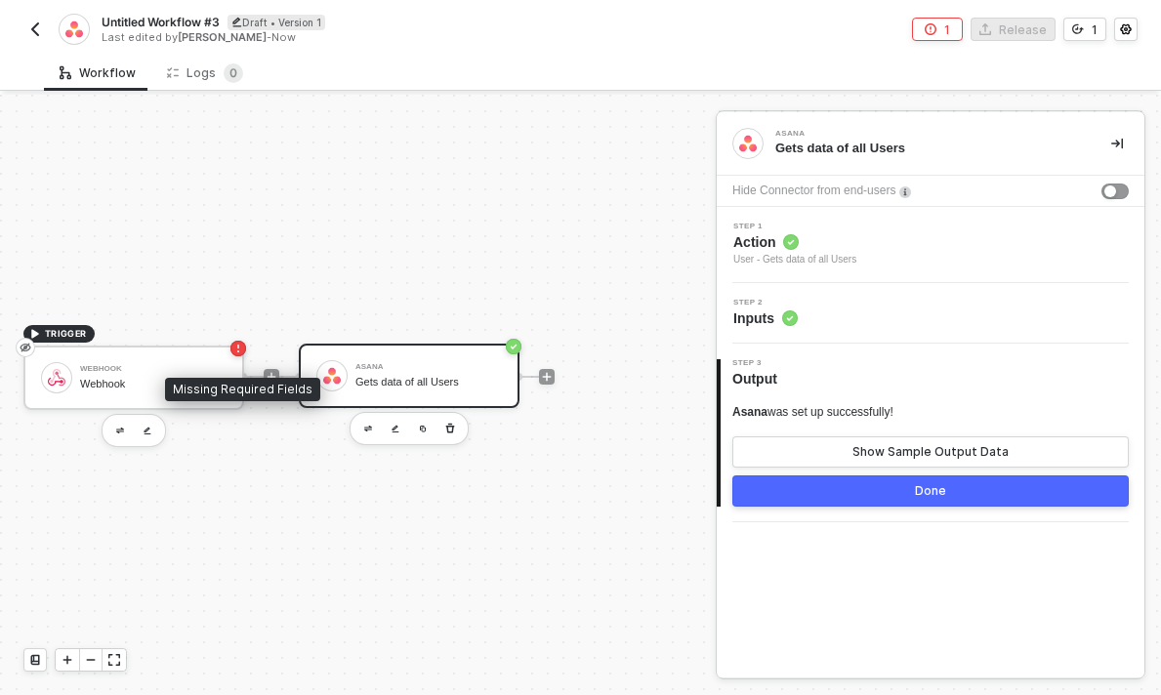
click at [239, 351] on rect "icon-error-page" at bounding box center [238, 349] width 16 height 16
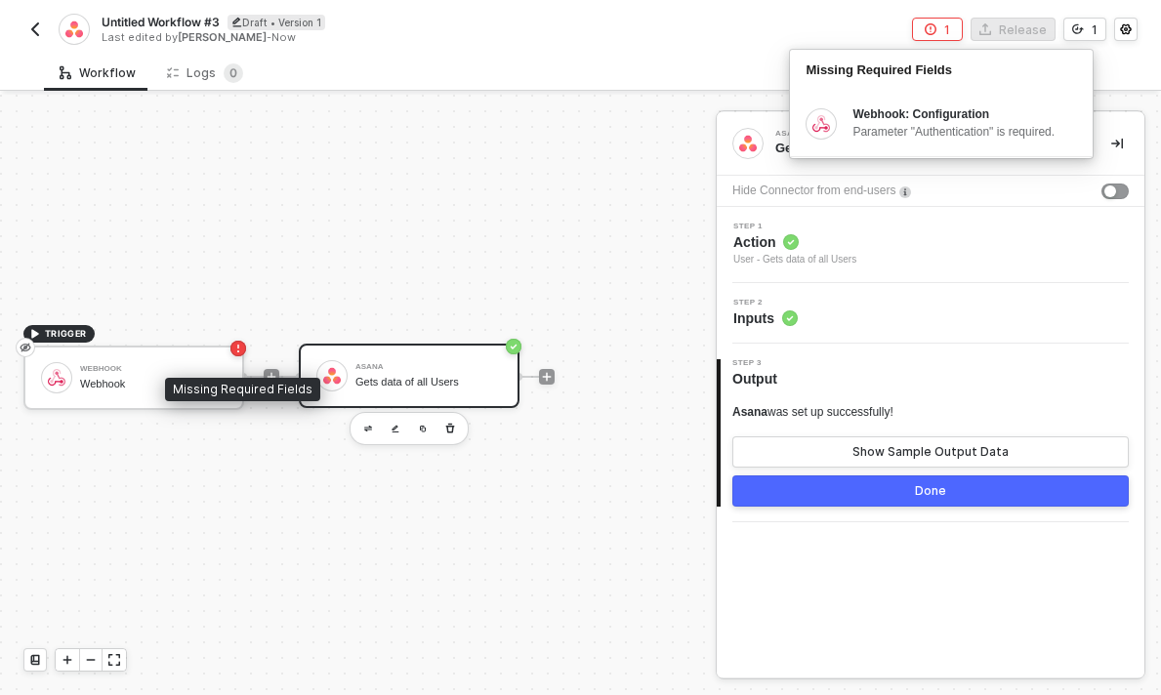
click at [174, 378] on div "Missing Required Fields" at bounding box center [242, 389] width 155 height 23
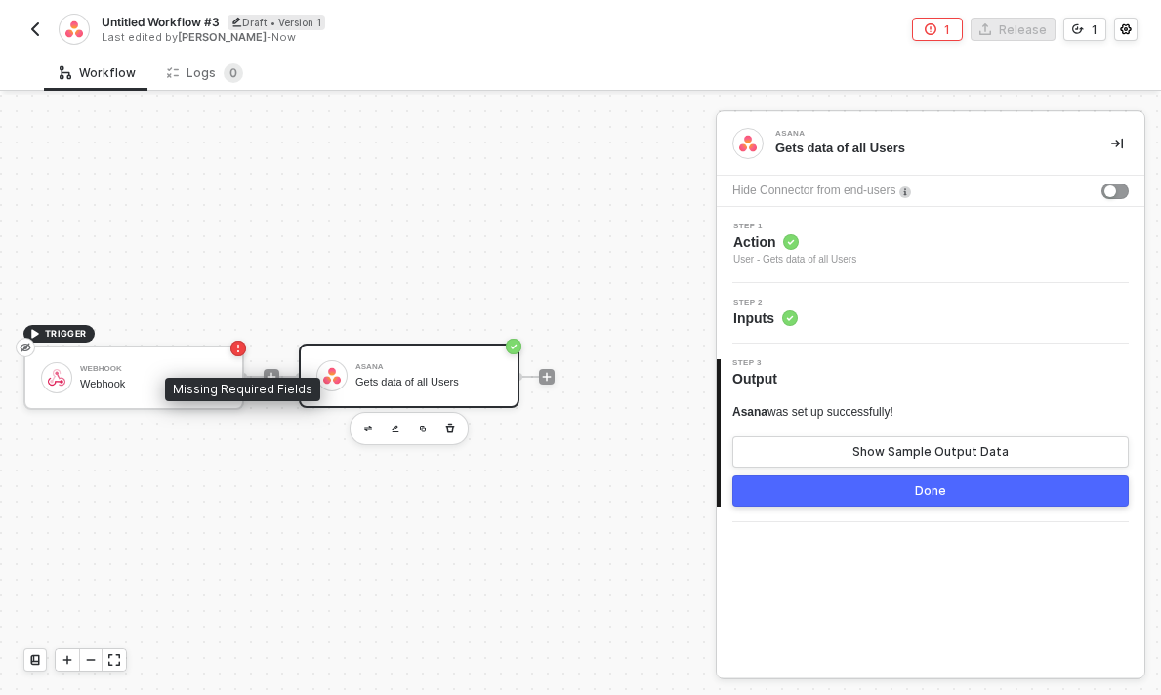
click at [174, 378] on div "Missing Required Fields" at bounding box center [242, 389] width 155 height 23
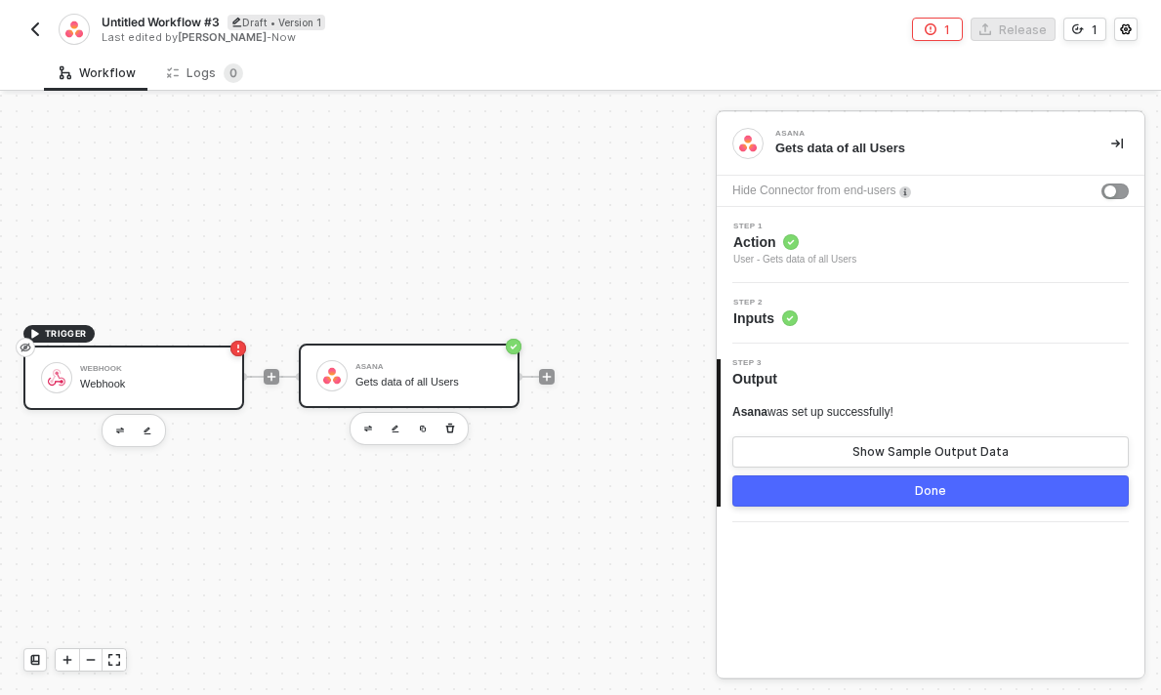
click at [60, 368] on div at bounding box center [56, 377] width 31 height 31
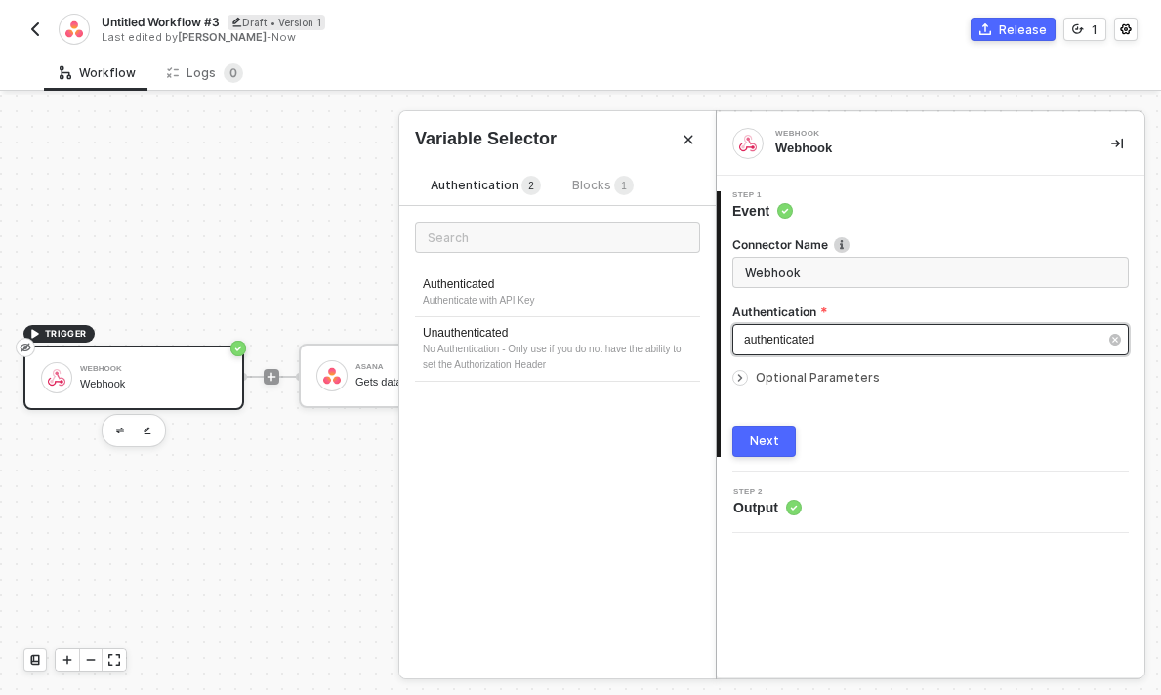
click at [610, 333] on div "authenticated" at bounding box center [920, 340] width 353 height 19
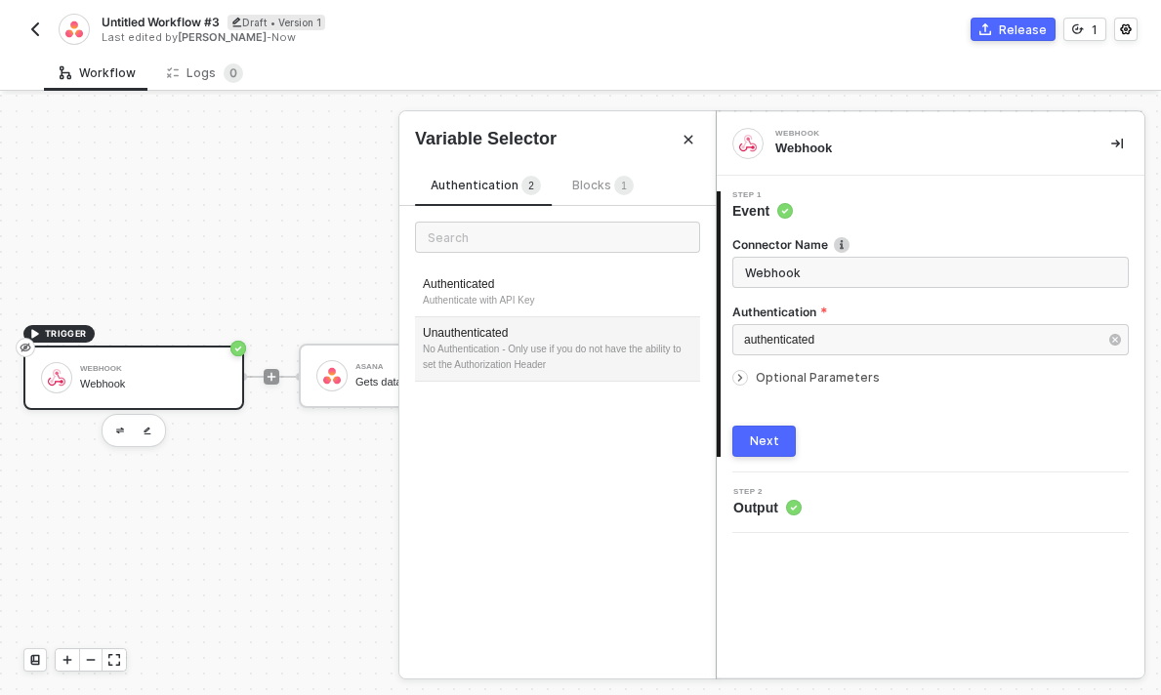
click at [524, 334] on div "Unauthenticated" at bounding box center [557, 333] width 269 height 17
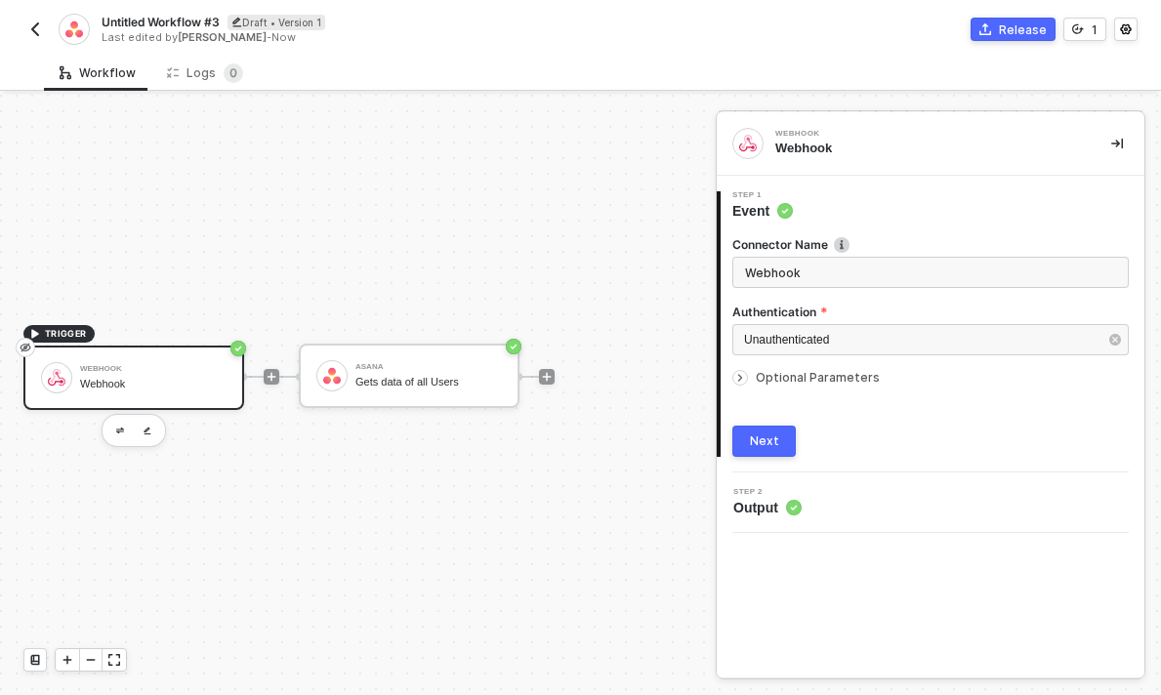
click at [610, 446] on div "Next" at bounding box center [764, 442] width 29 height 16
click at [610, 382] on icon "icon-arrow-right-small" at bounding box center [740, 378] width 12 height 12
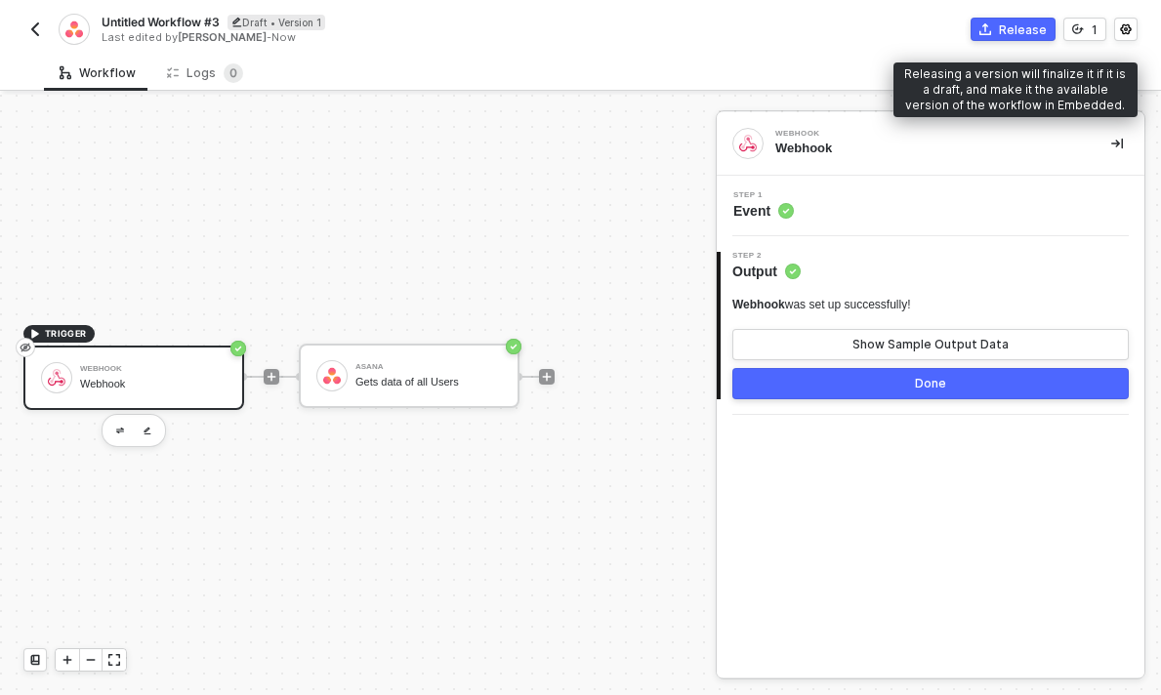
click at [610, 26] on div "Release" at bounding box center [1023, 29] width 48 height 17
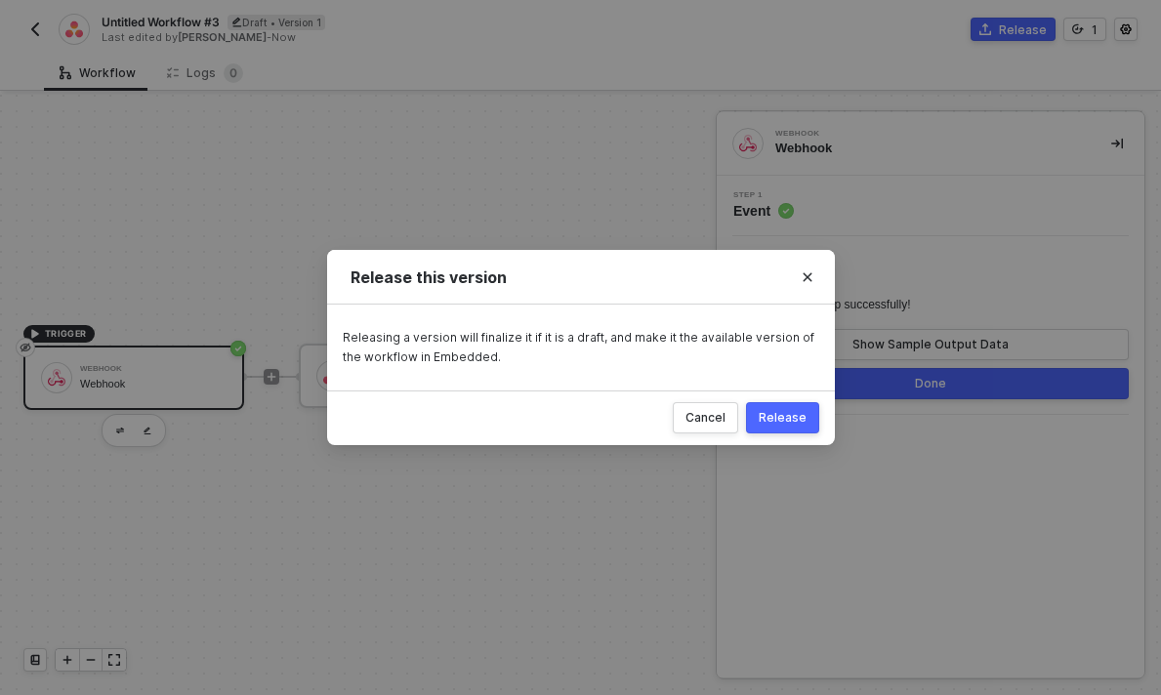
click at [610, 423] on div "Release" at bounding box center [783, 418] width 48 height 16
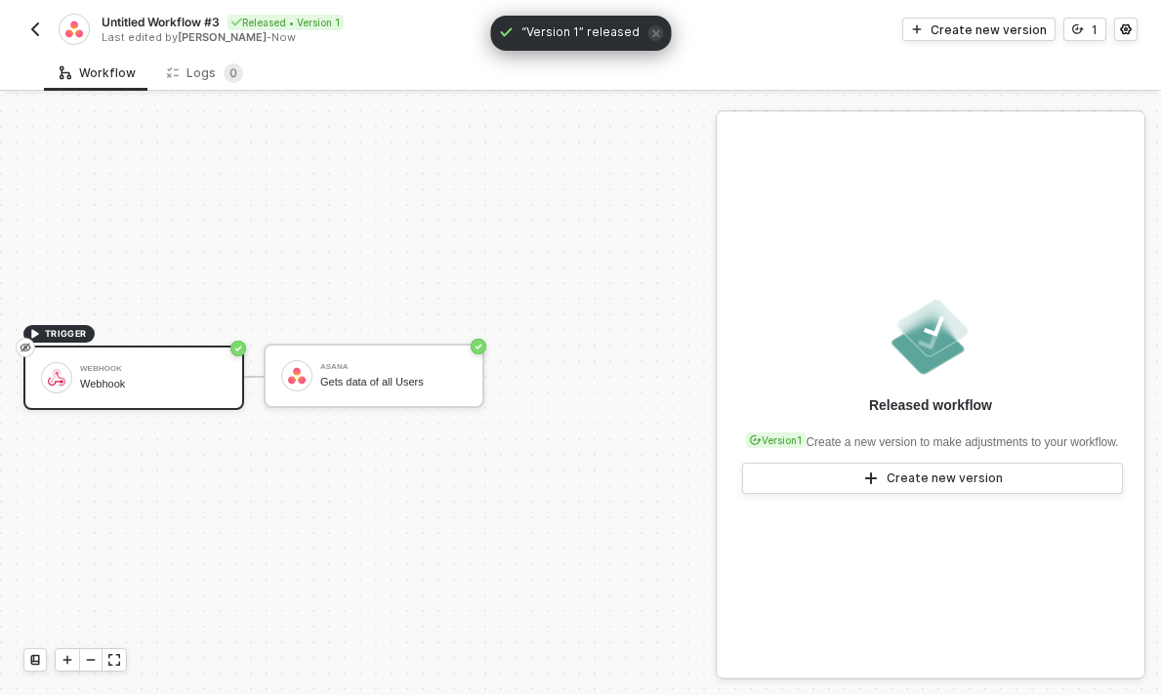
click at [112, 21] on span "Untitled Workflow #3" at bounding box center [161, 22] width 118 height 17
click at [123, 20] on input "Untitled Workflow #3" at bounding box center [268, 22] width 332 height 23
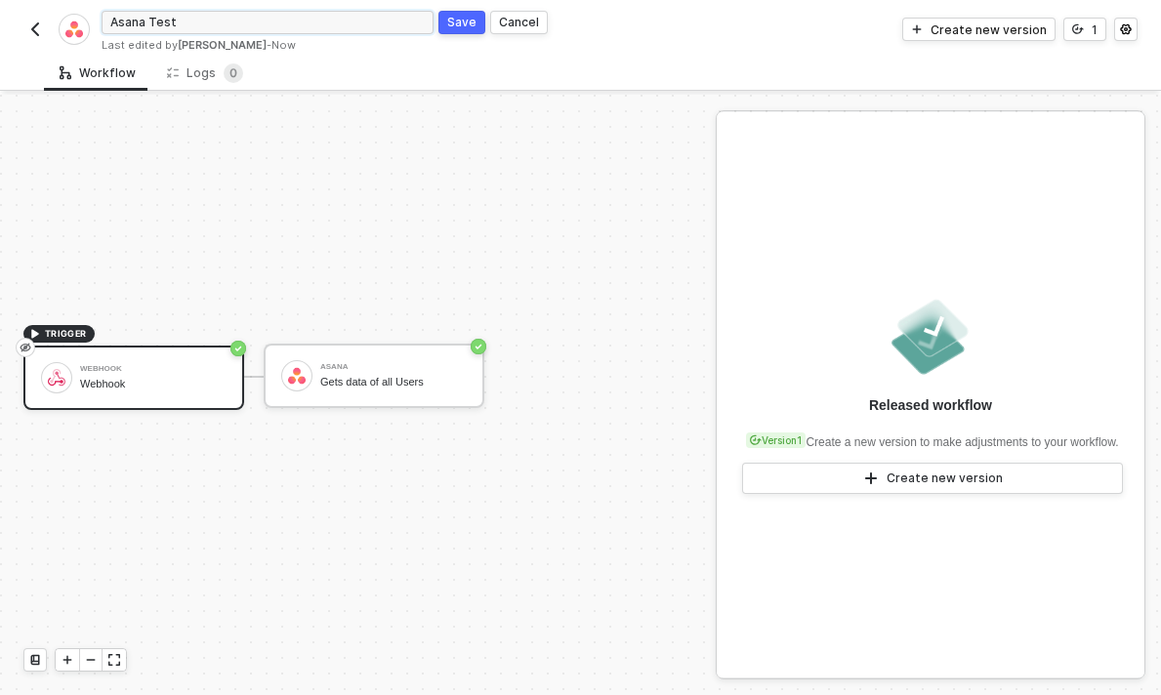
type input "Asana Test"
click at [445, 27] on button "Save" at bounding box center [461, 22] width 47 height 23
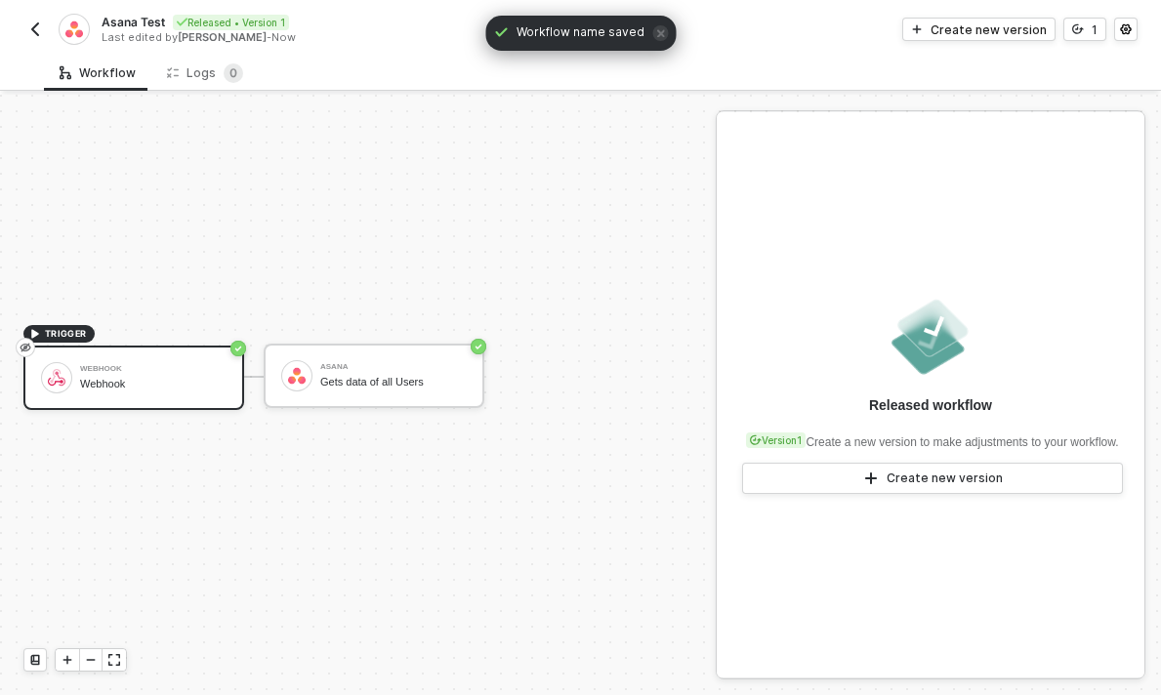
click at [35, 23] on img "button" at bounding box center [35, 29] width 16 height 16
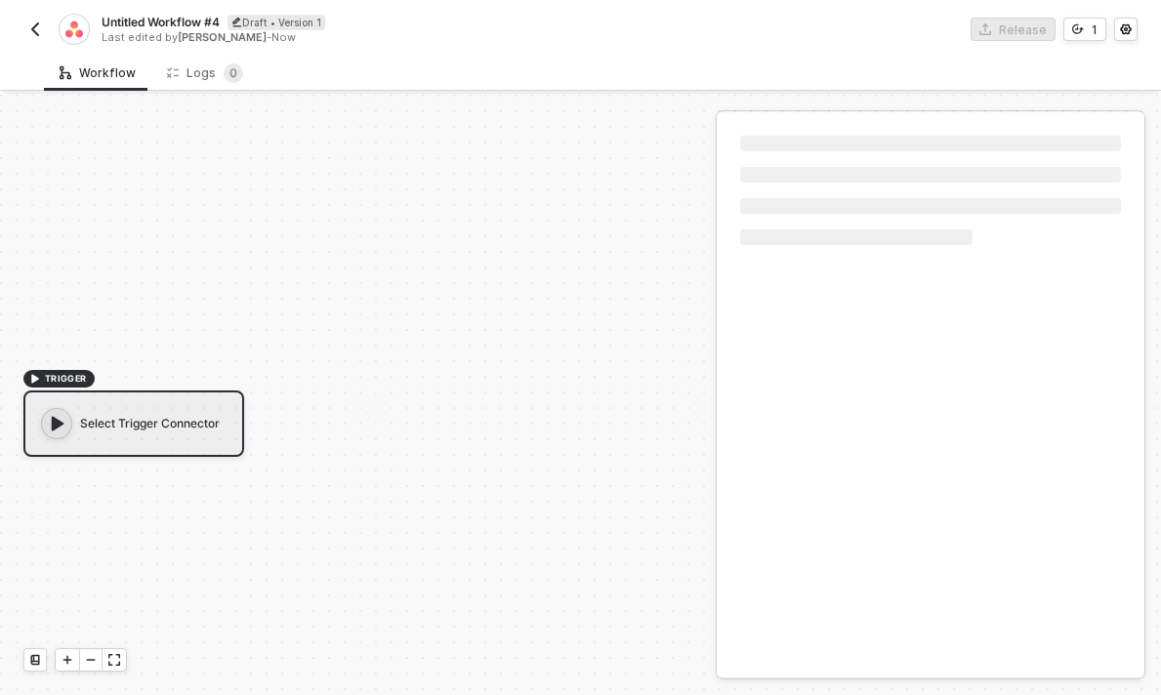
scroll to position [36, 0]
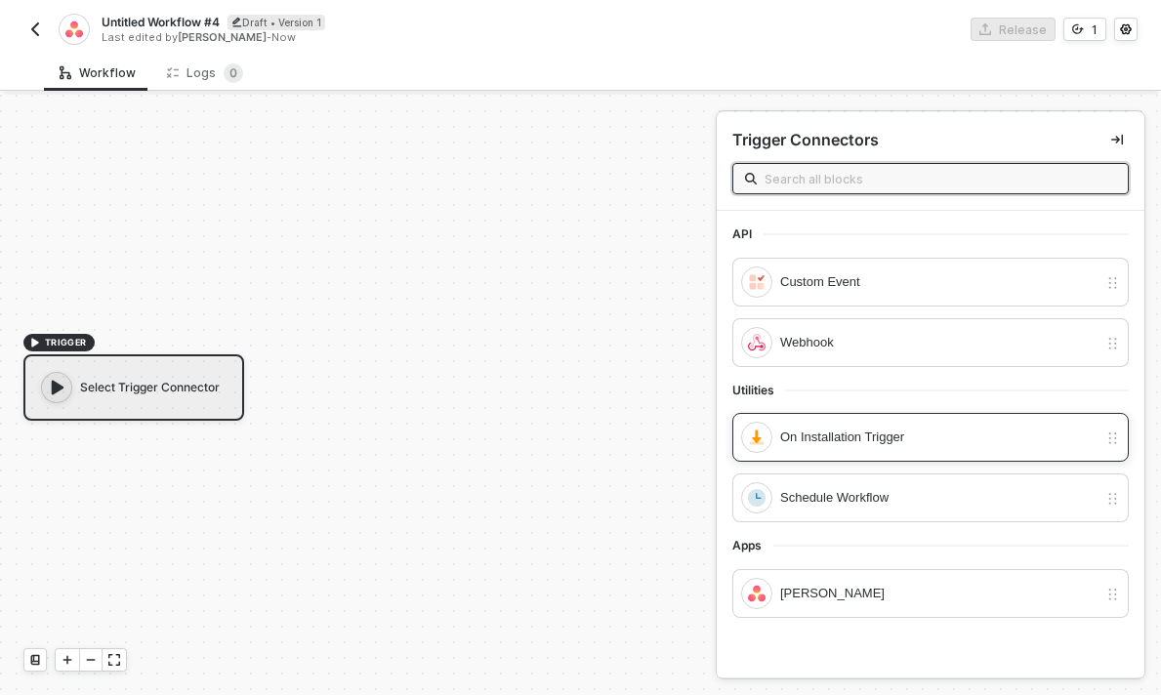
click at [825, 434] on div "On Installation Trigger" at bounding box center [938, 437] width 317 height 21
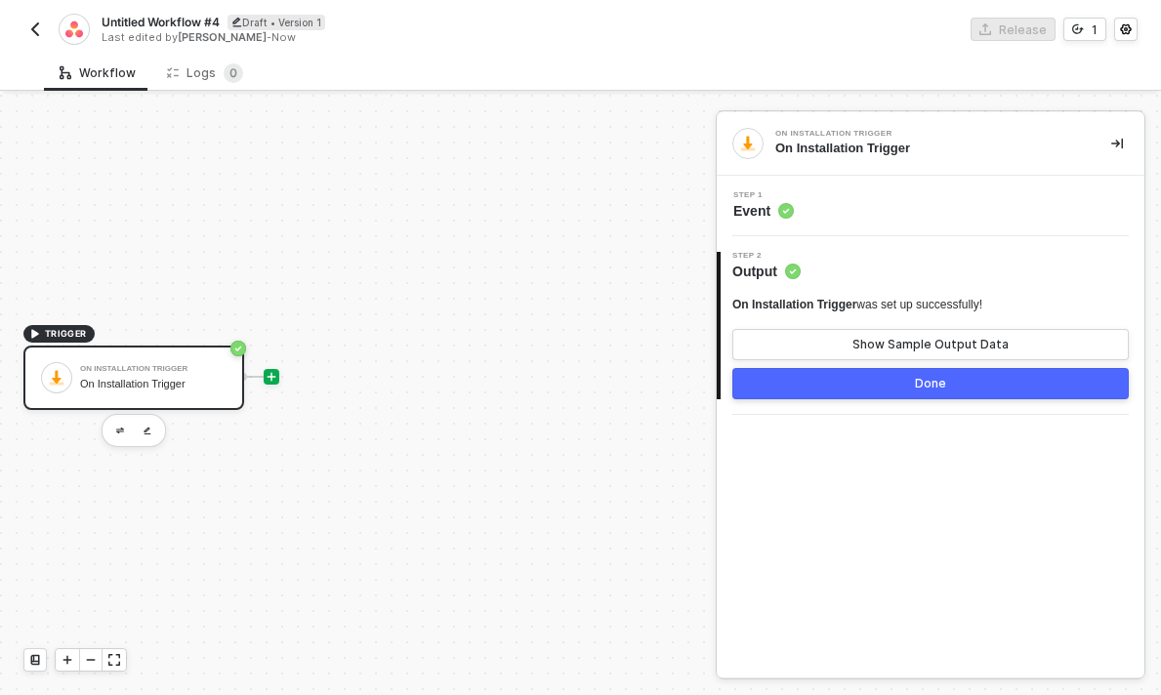
click at [271, 371] on icon "icon-play" at bounding box center [272, 377] width 12 height 12
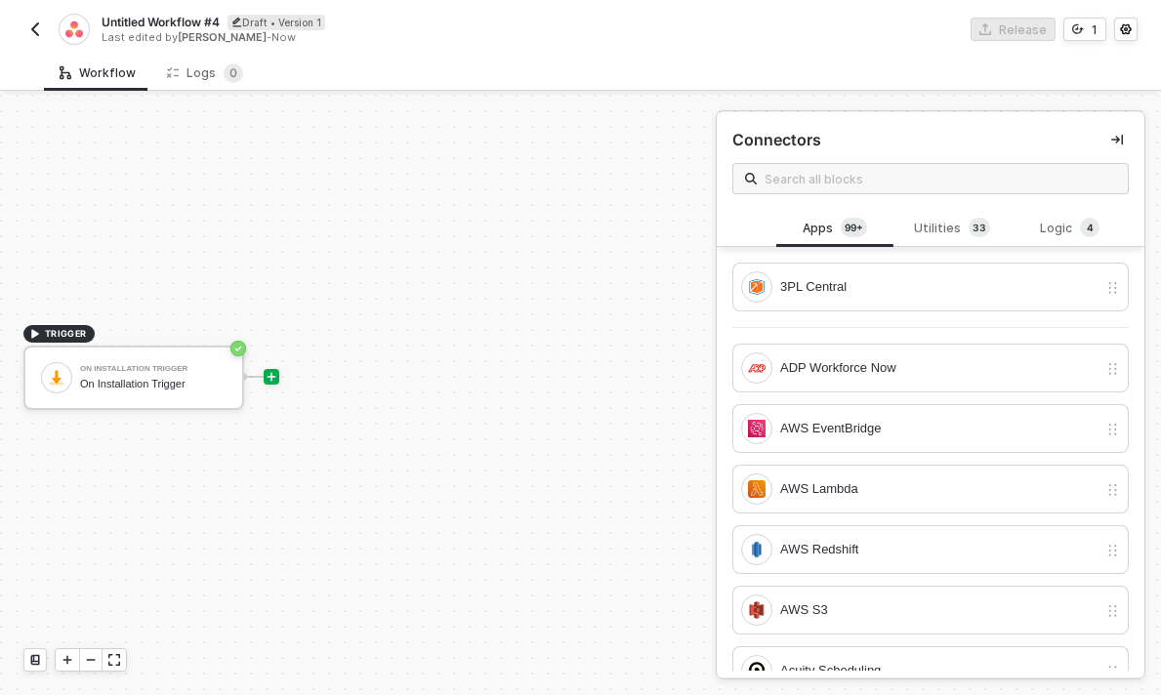
click at [825, 166] on span at bounding box center [930, 178] width 396 height 31
click at [821, 176] on input "text" at bounding box center [939, 178] width 351 height 21
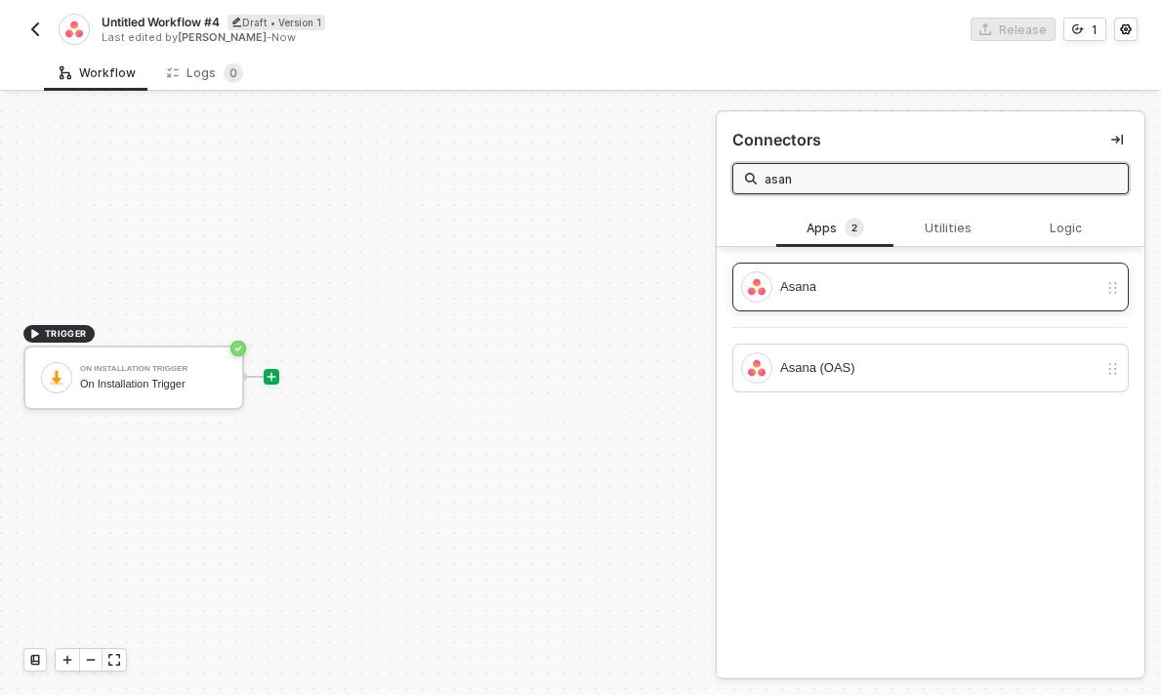
type input "asan"
click at [773, 305] on div "Asana" at bounding box center [930, 287] width 396 height 49
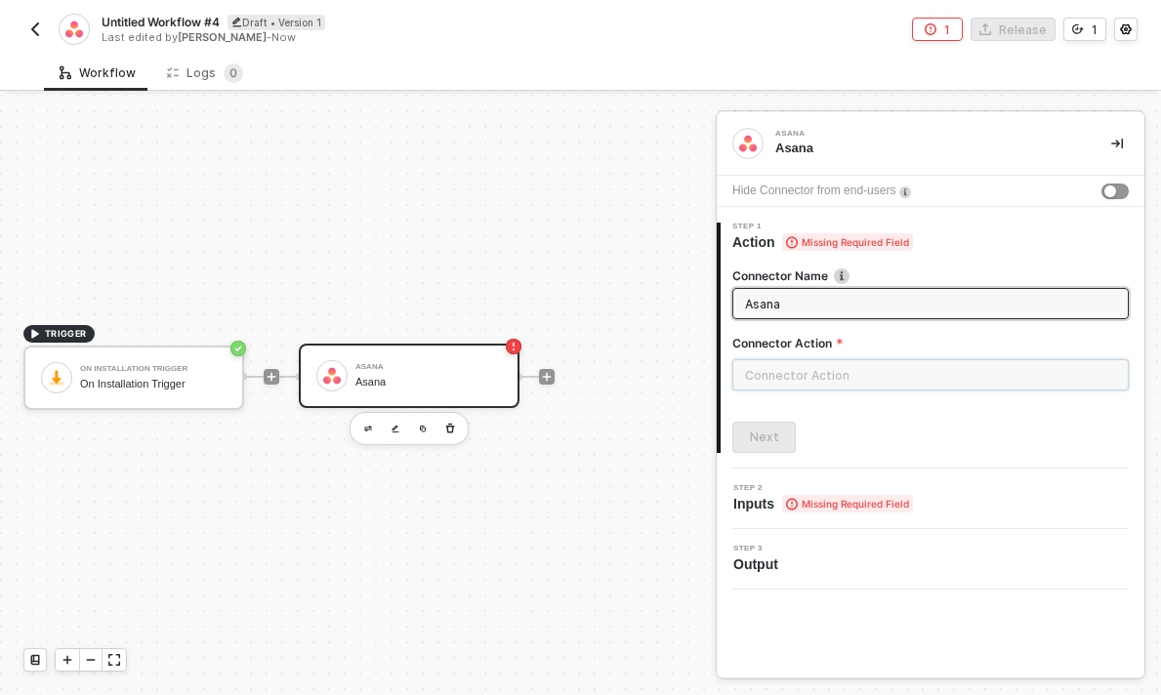
click at [798, 375] on input "text" at bounding box center [930, 374] width 396 height 31
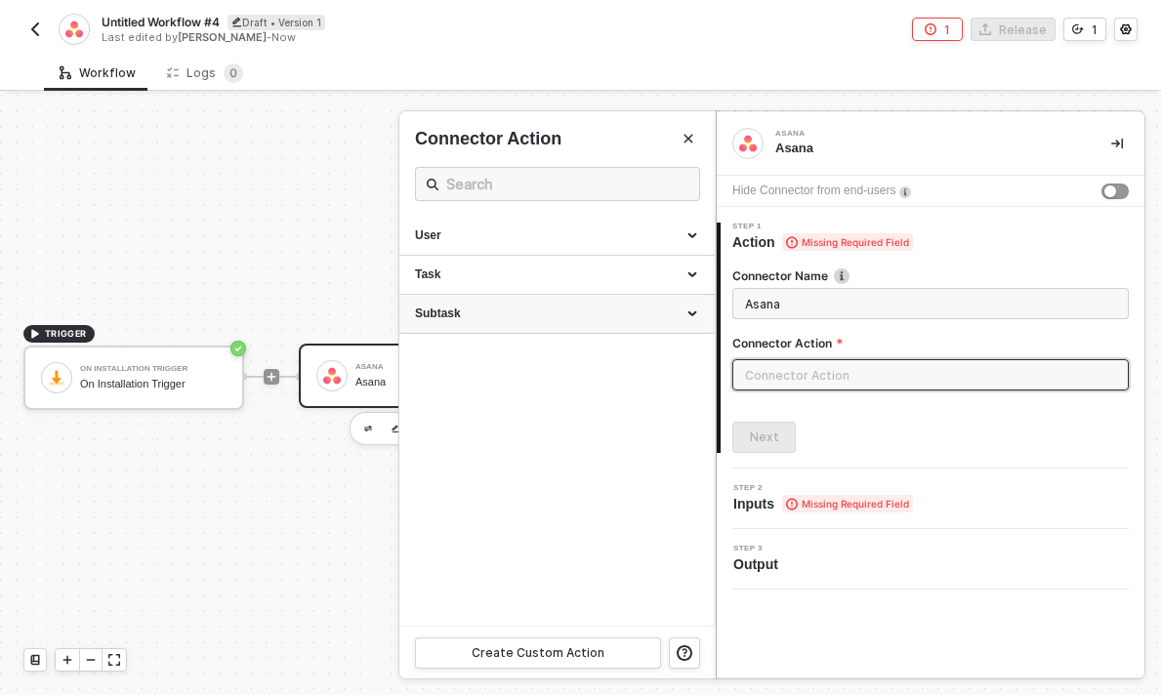
click at [547, 304] on div "Subtask" at bounding box center [556, 314] width 315 height 39
click at [558, 285] on div "Task" at bounding box center [556, 275] width 315 height 39
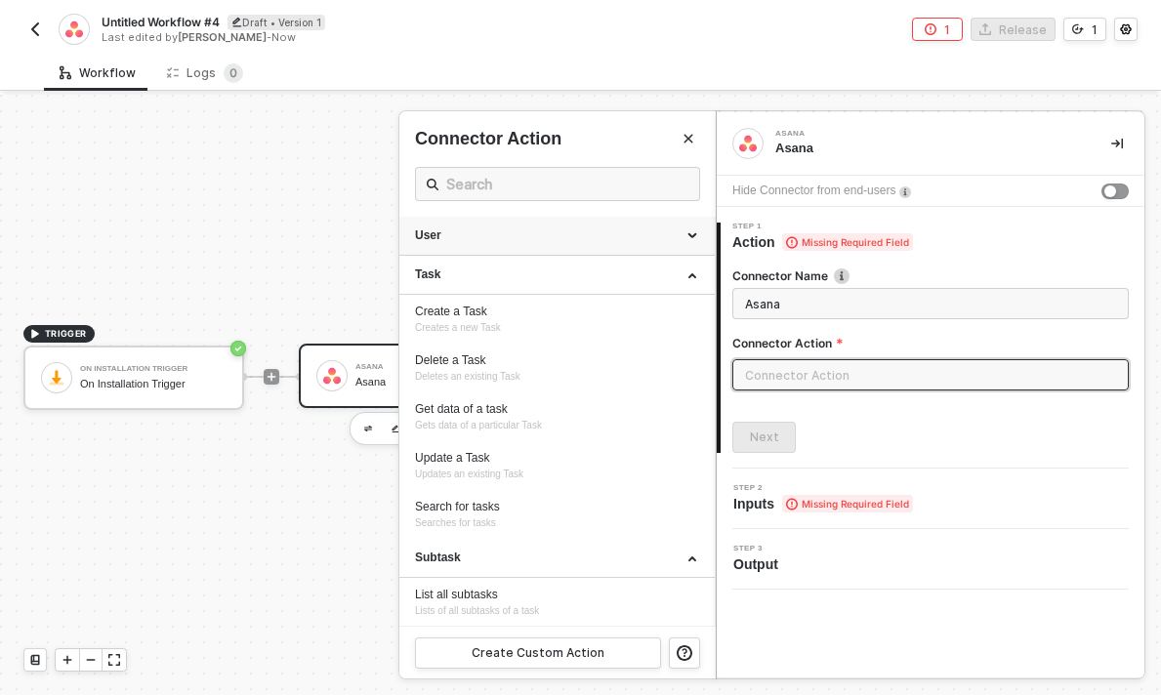
click at [566, 249] on div "User" at bounding box center [556, 236] width 315 height 39
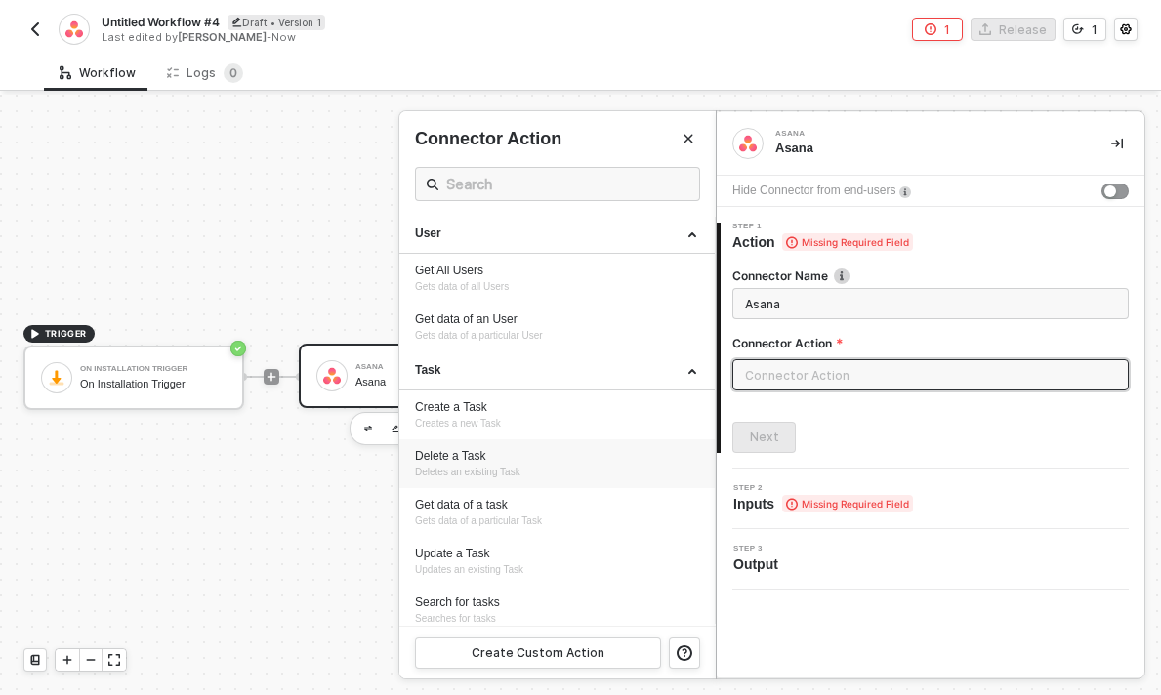
scroll to position [0, 0]
click at [548, 290] on div "Get All Users Gets data of all Users" at bounding box center [557, 281] width 284 height 32
type input "Gets data of all Users"
type input "User - Get All Users"
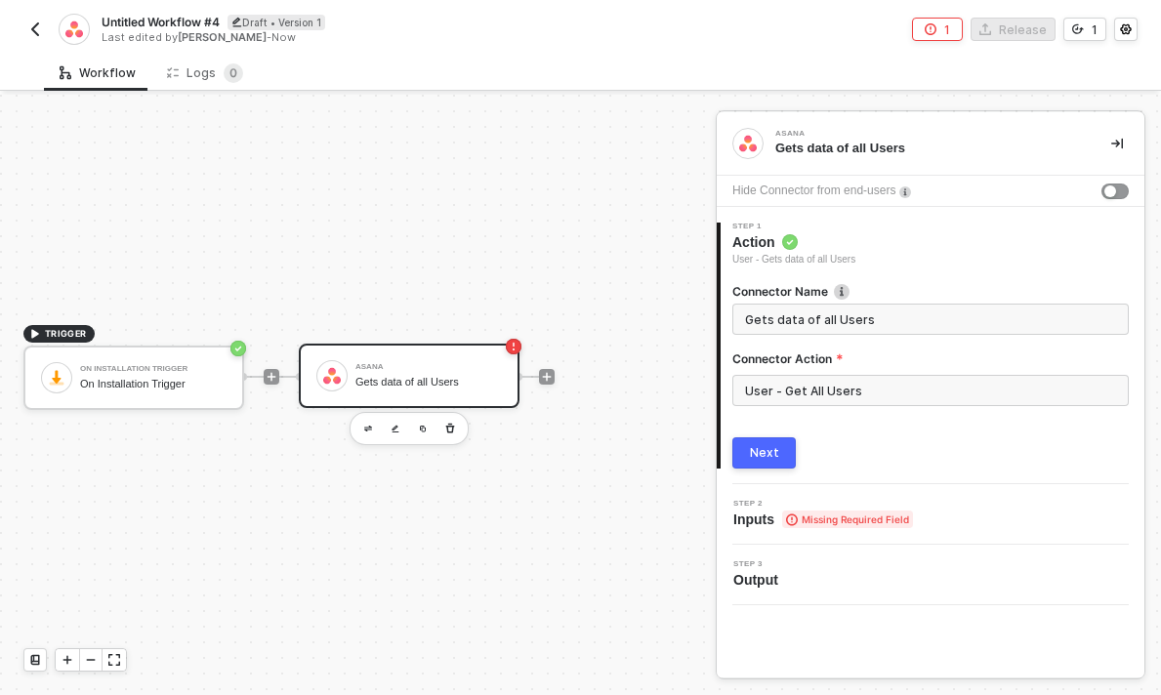
click at [774, 441] on button "Next" at bounding box center [763, 452] width 63 height 31
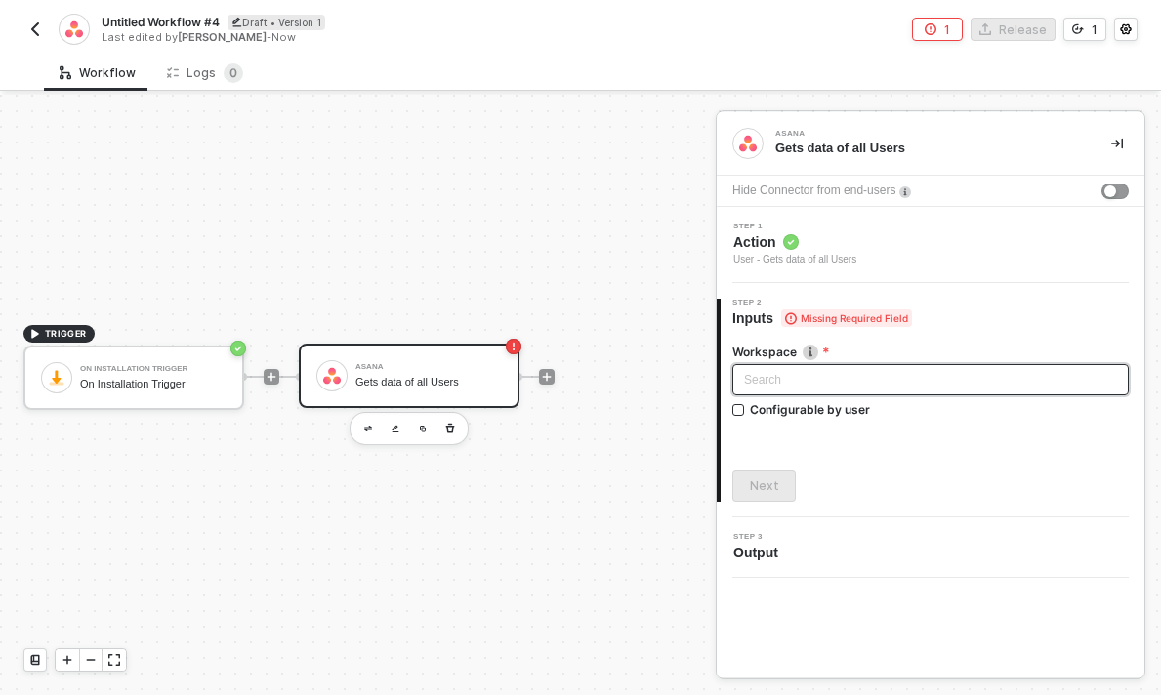
click at [796, 387] on div "Search" at bounding box center [930, 379] width 396 height 31
click at [925, 351] on label "Workspace" at bounding box center [930, 352] width 396 height 17
click at [783, 543] on span "Output" at bounding box center [759, 553] width 53 height 20
click at [791, 406] on div "Configurable by user" at bounding box center [810, 409] width 120 height 17
click at [746, 406] on input "Configurable by user" at bounding box center [739, 411] width 14 height 14
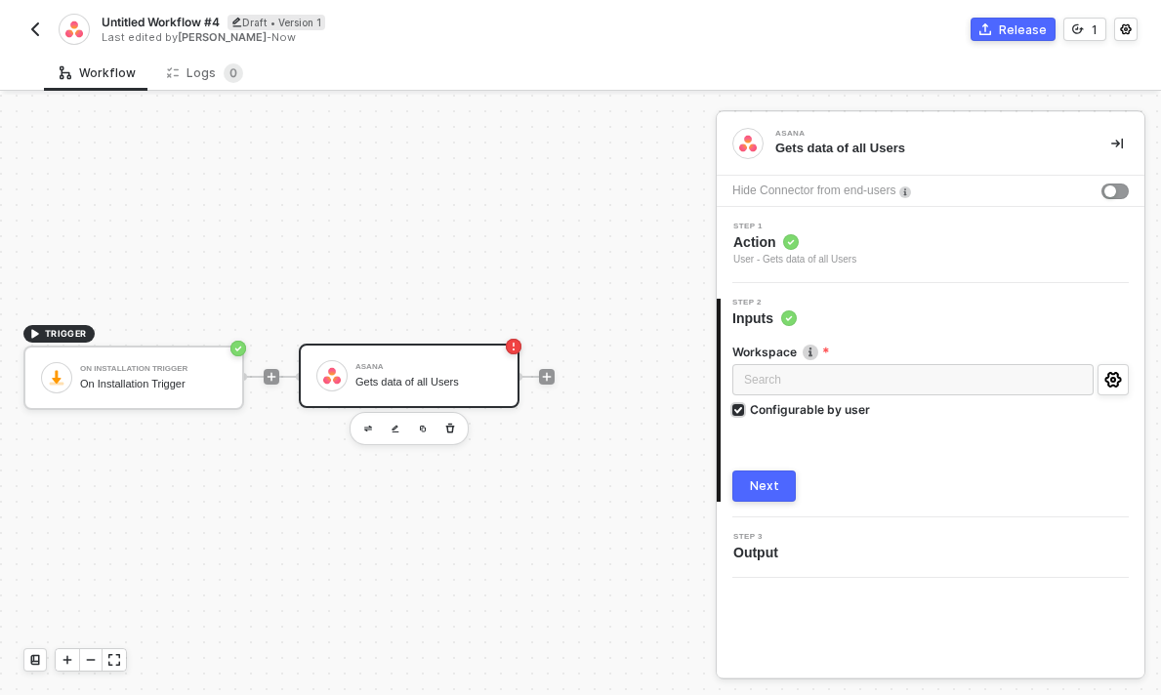
click at [791, 406] on div "Configurable by user" at bounding box center [810, 409] width 120 height 17
click at [746, 406] on input "Configurable by user" at bounding box center [739, 411] width 14 height 14
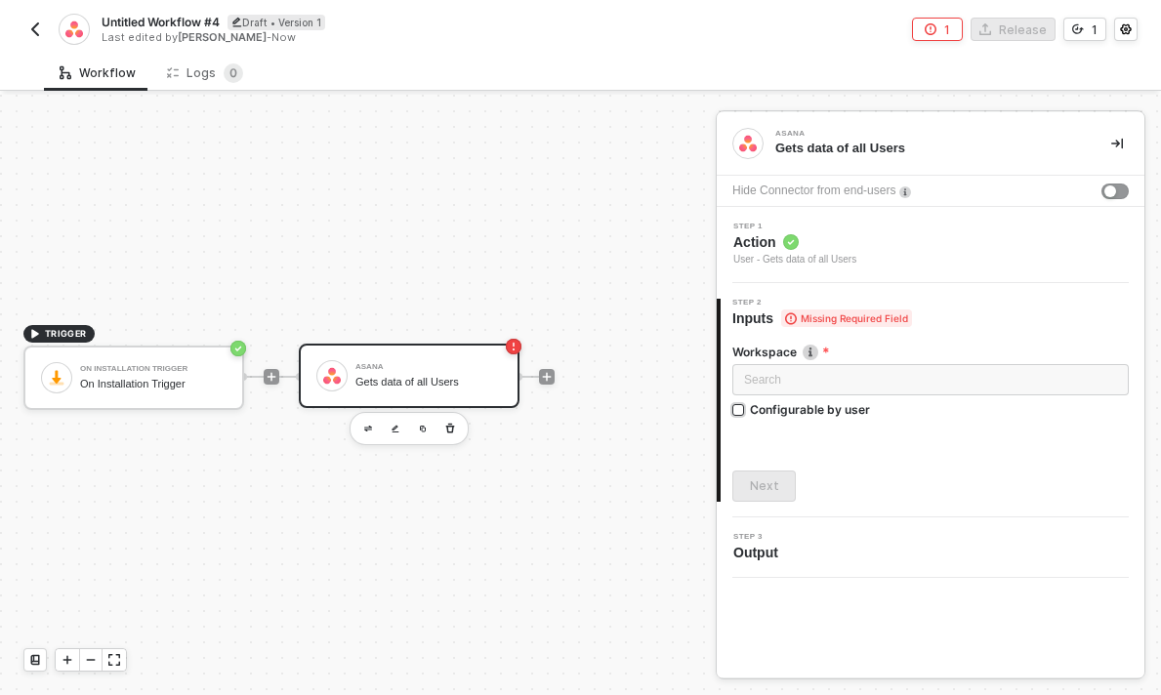
click at [791, 406] on div "Configurable by user" at bounding box center [810, 409] width 120 height 17
click at [746, 406] on input "Configurable by user" at bounding box center [739, 411] width 14 height 14
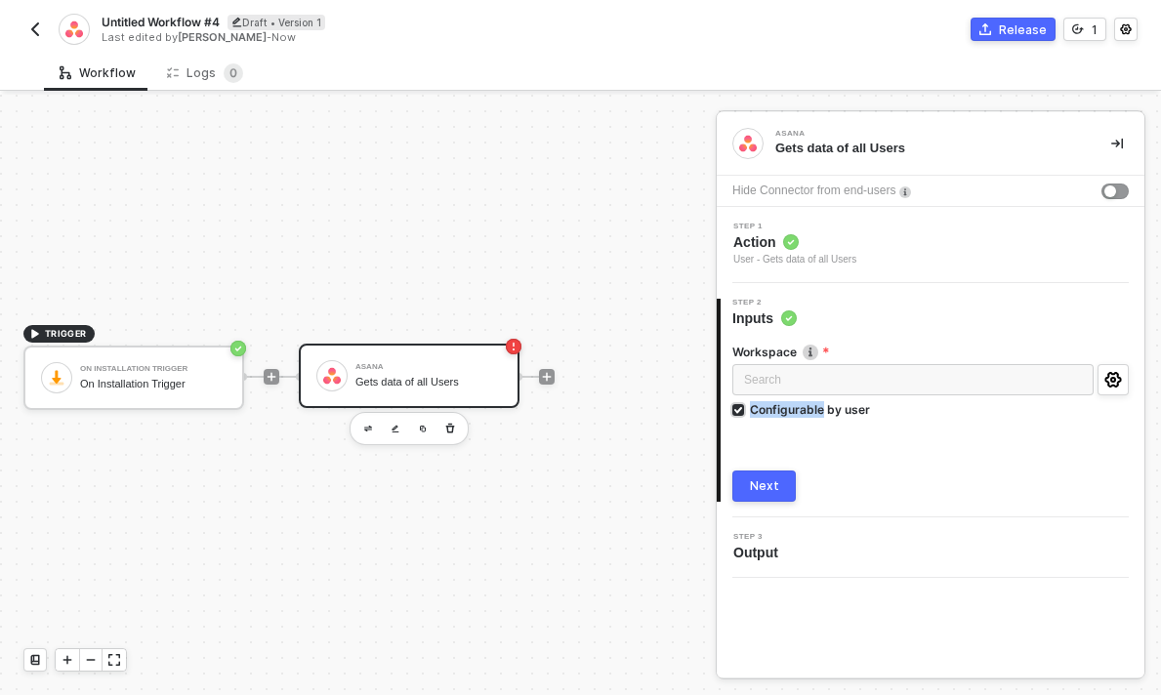
click at [791, 406] on div "Configurable by user" at bounding box center [810, 409] width 120 height 17
click at [746, 406] on input "Configurable by user" at bounding box center [739, 411] width 14 height 14
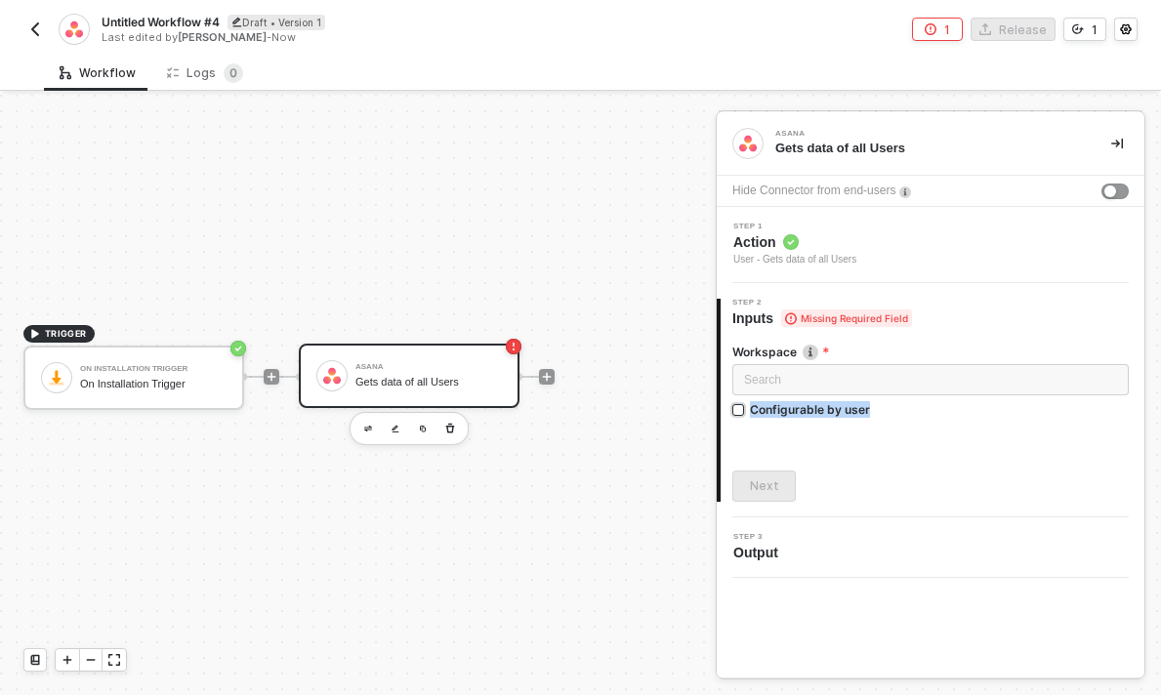
click at [791, 406] on div "Configurable by user" at bounding box center [810, 409] width 120 height 17
click at [746, 406] on input "Configurable by user" at bounding box center [739, 411] width 14 height 14
checkbox input "true"
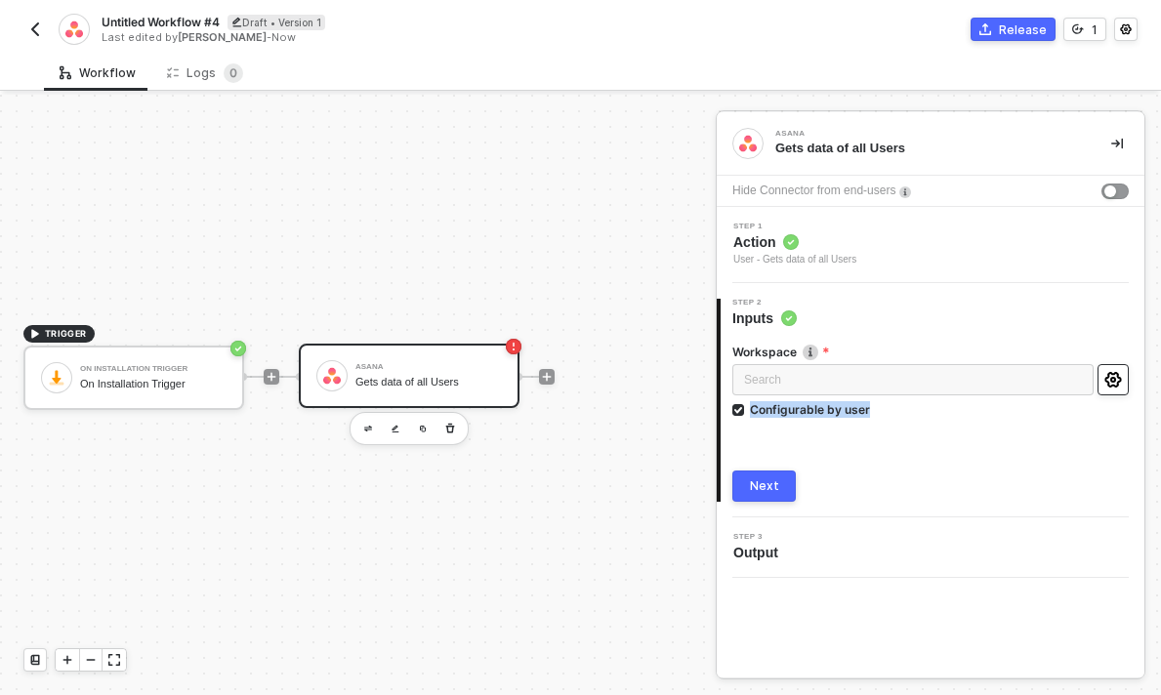
click at [1110, 387] on icon "icon-settings" at bounding box center [1112, 380] width 17 height 16
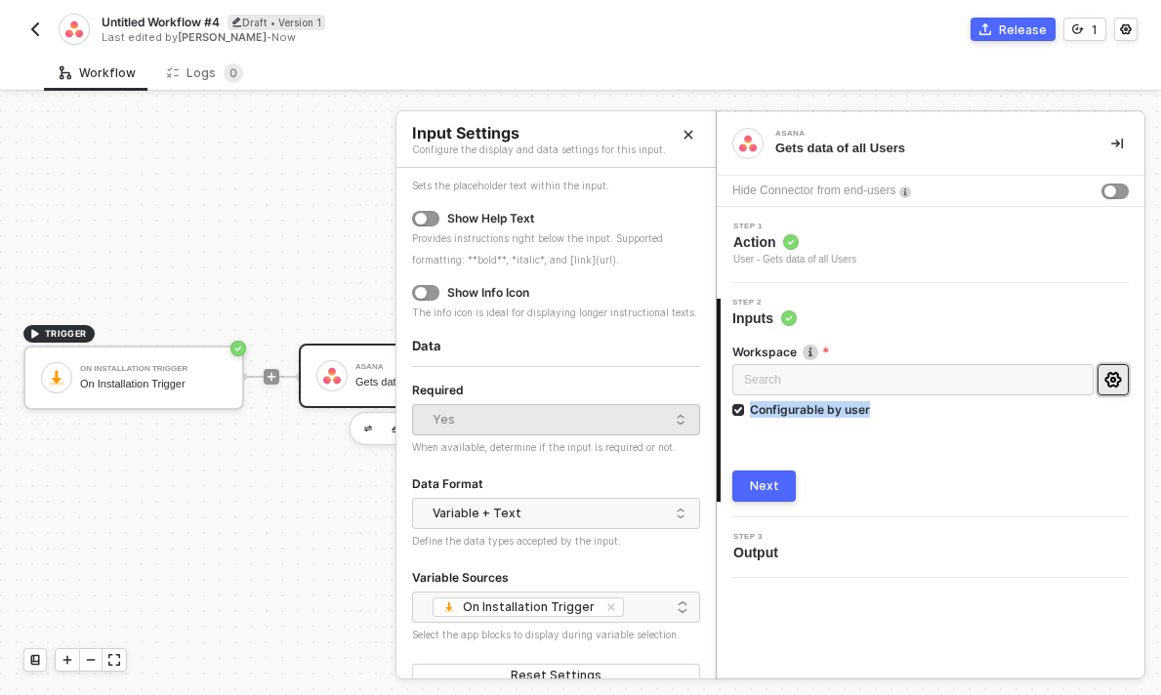
scroll to position [196, 0]
click at [494, 421] on div "Yes" at bounding box center [551, 422] width 237 height 29
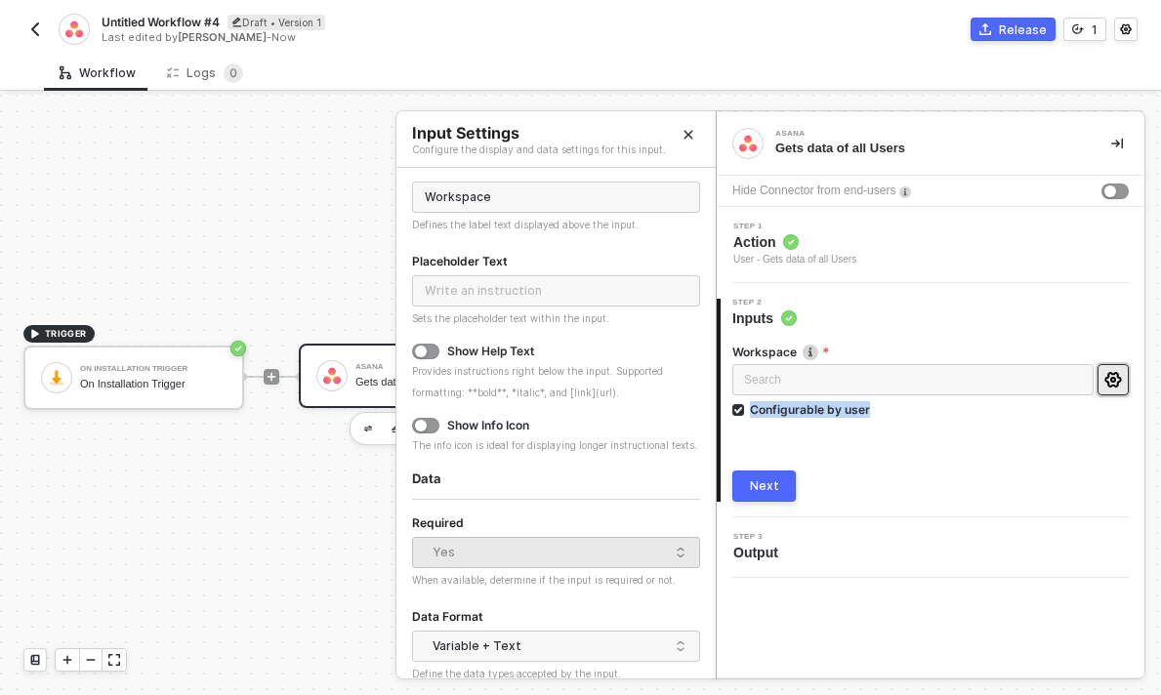
scroll to position [0, 0]
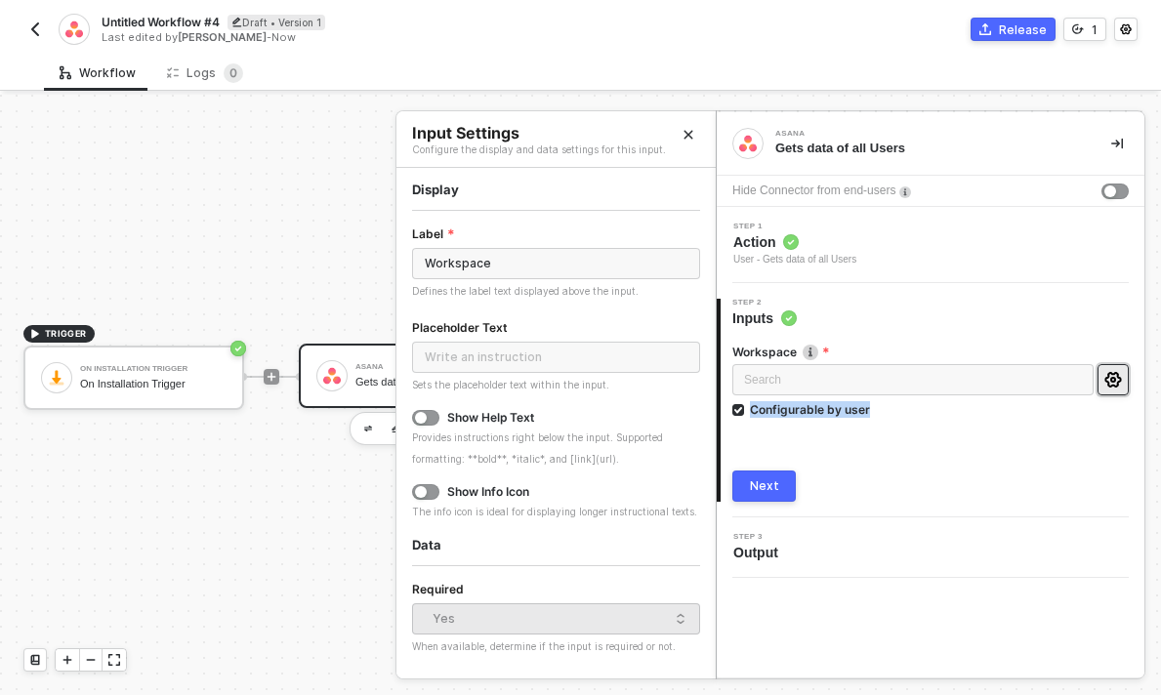
click at [682, 136] on icon "Close" at bounding box center [688, 135] width 12 height 12
